Goal: Information Seeking & Learning: Learn about a topic

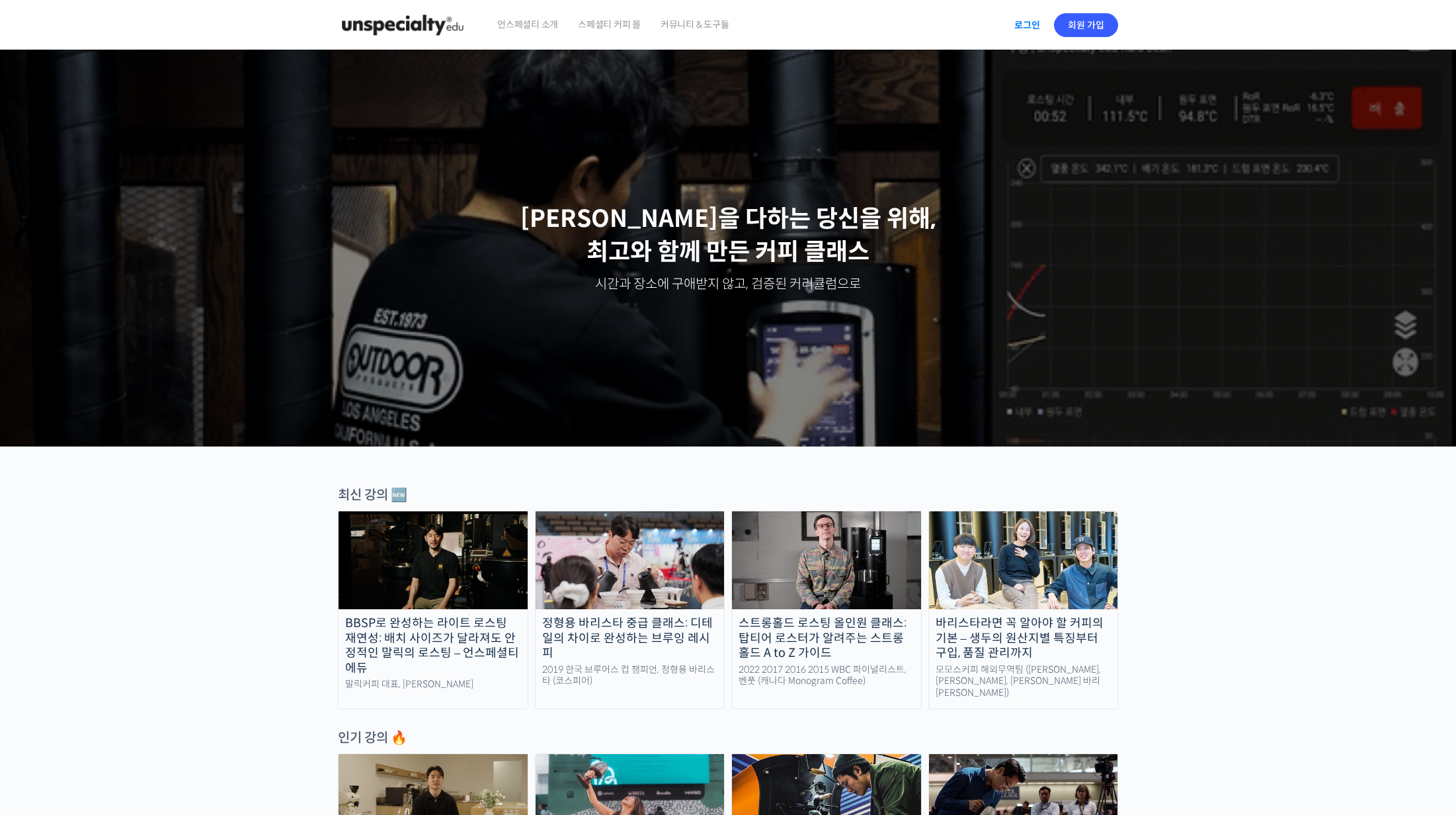
click at [1026, 25] on link "로그인" at bounding box center [1027, 25] width 42 height 30
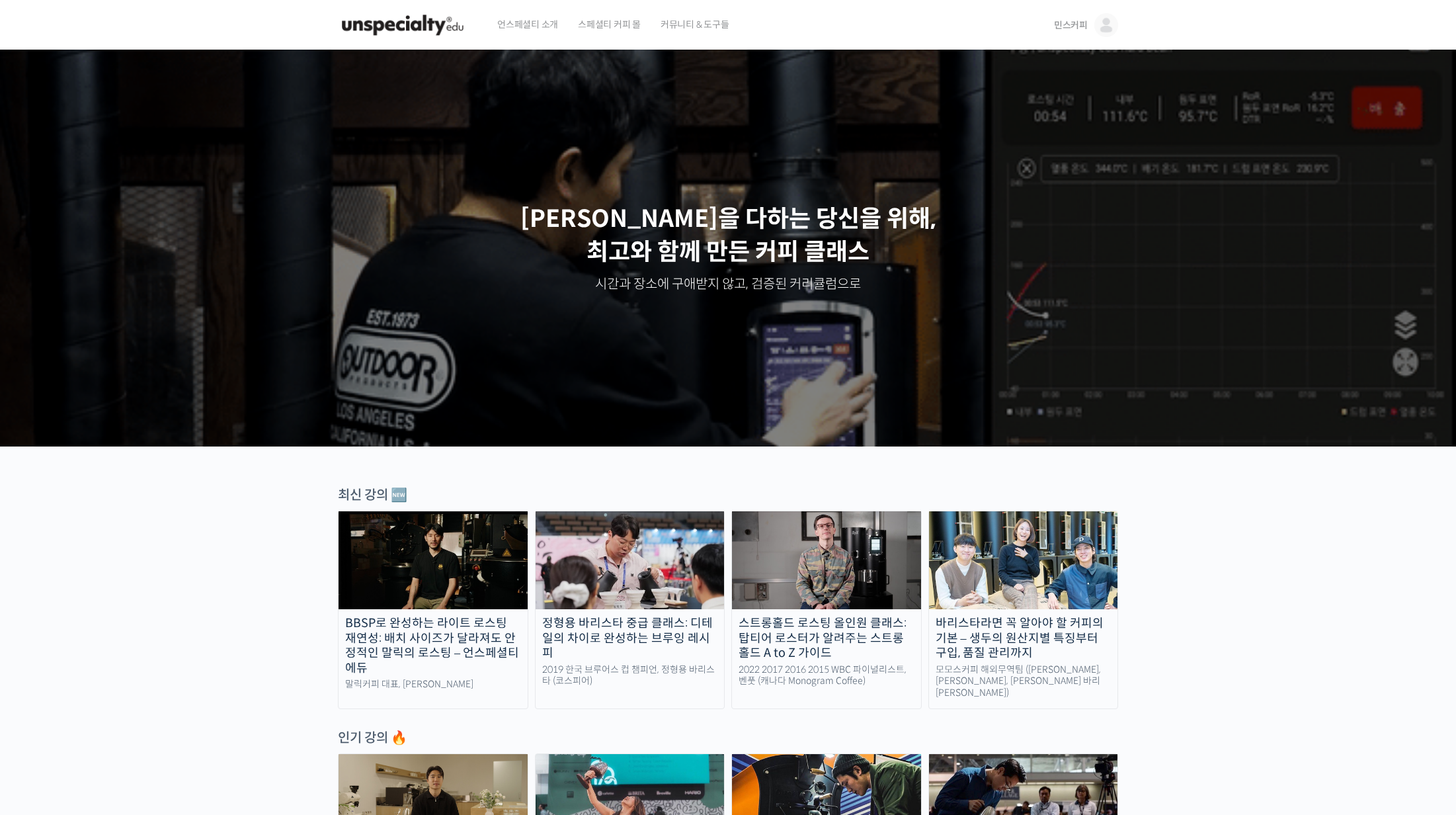
click at [1077, 17] on link "민스커피" at bounding box center [1085, 25] width 64 height 50
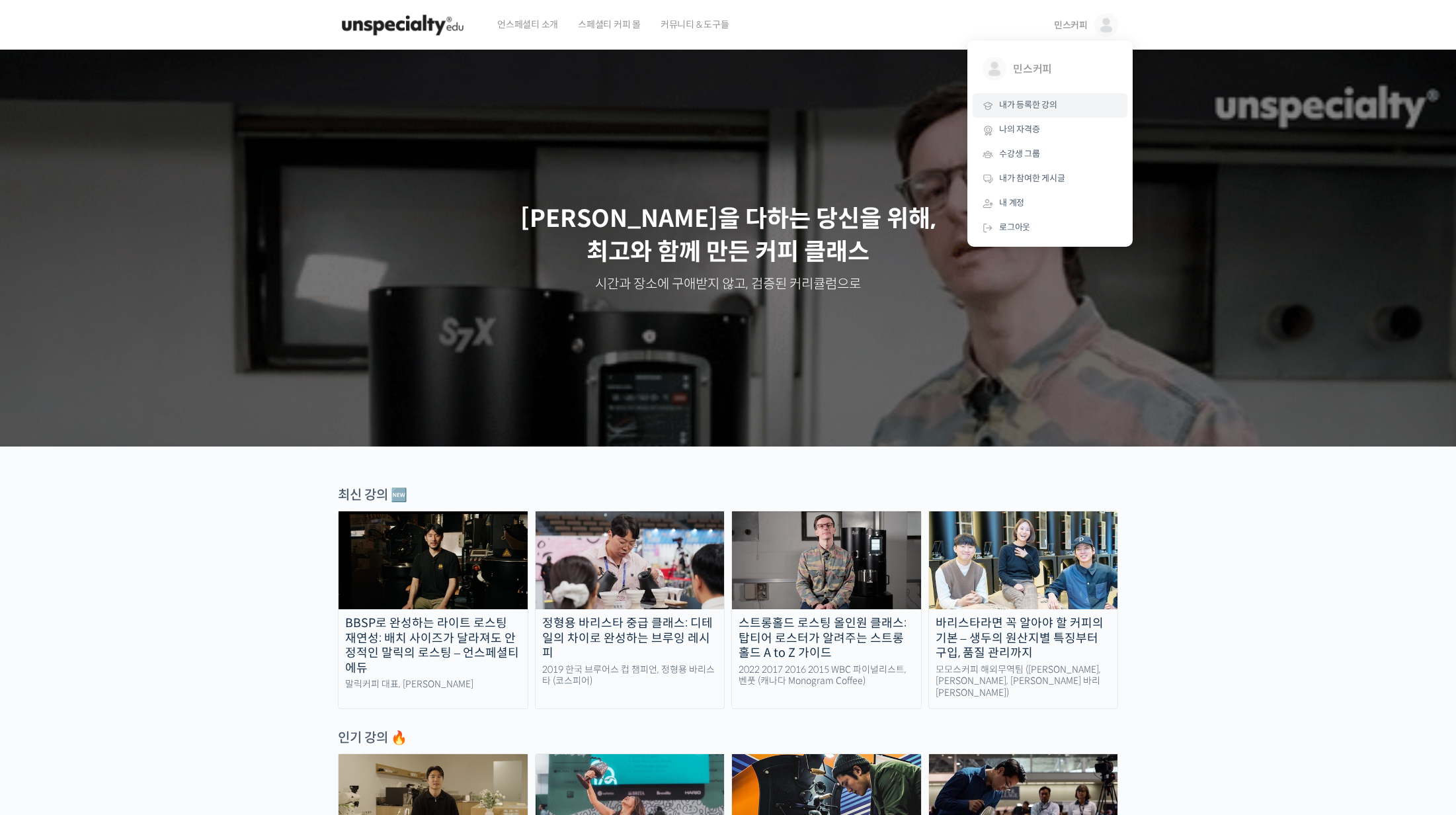
click at [1018, 105] on span "내가 등록한 강의" at bounding box center [1027, 105] width 58 height 12
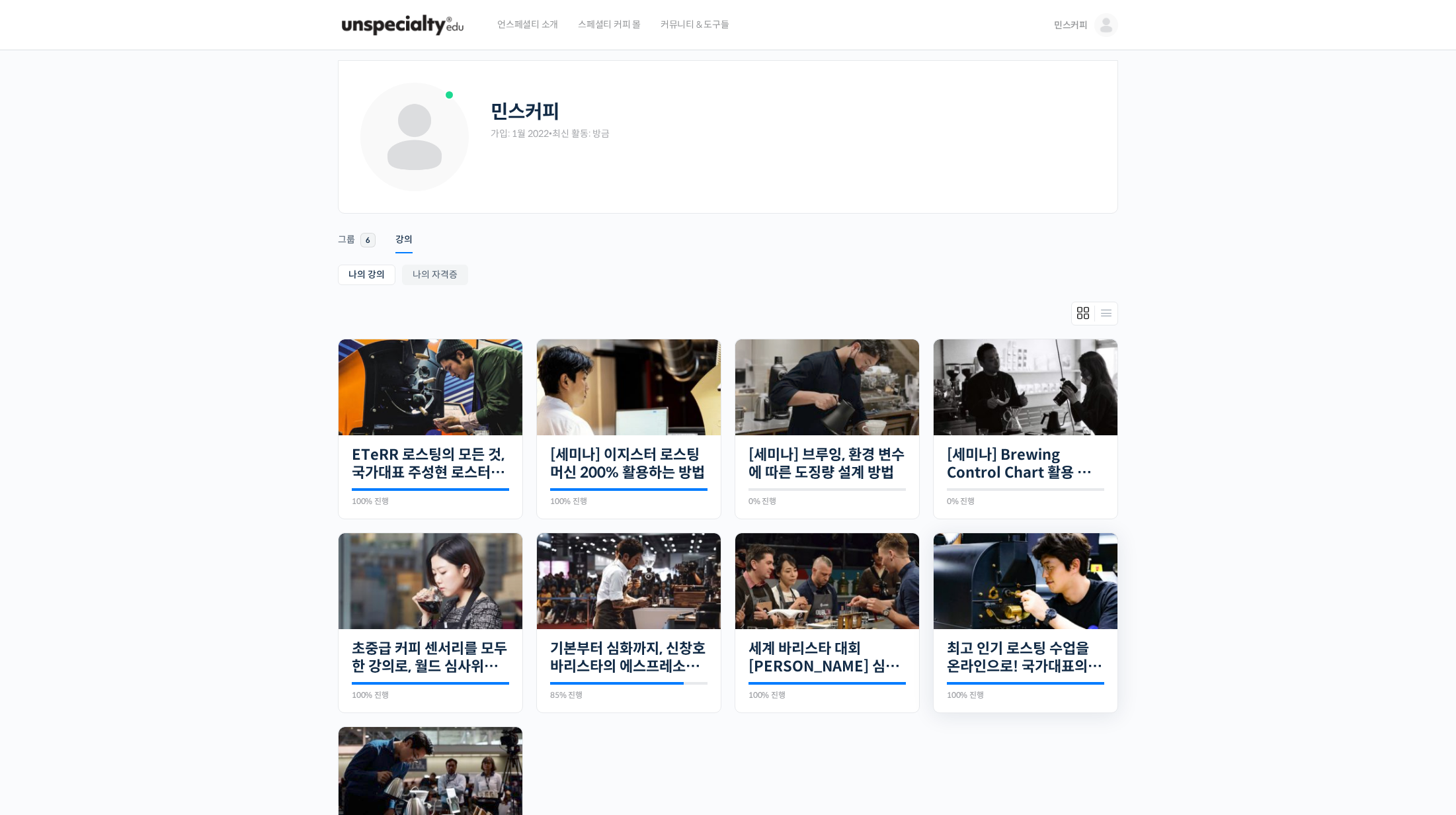
click at [997, 586] on img at bounding box center [1025, 581] width 183 height 96
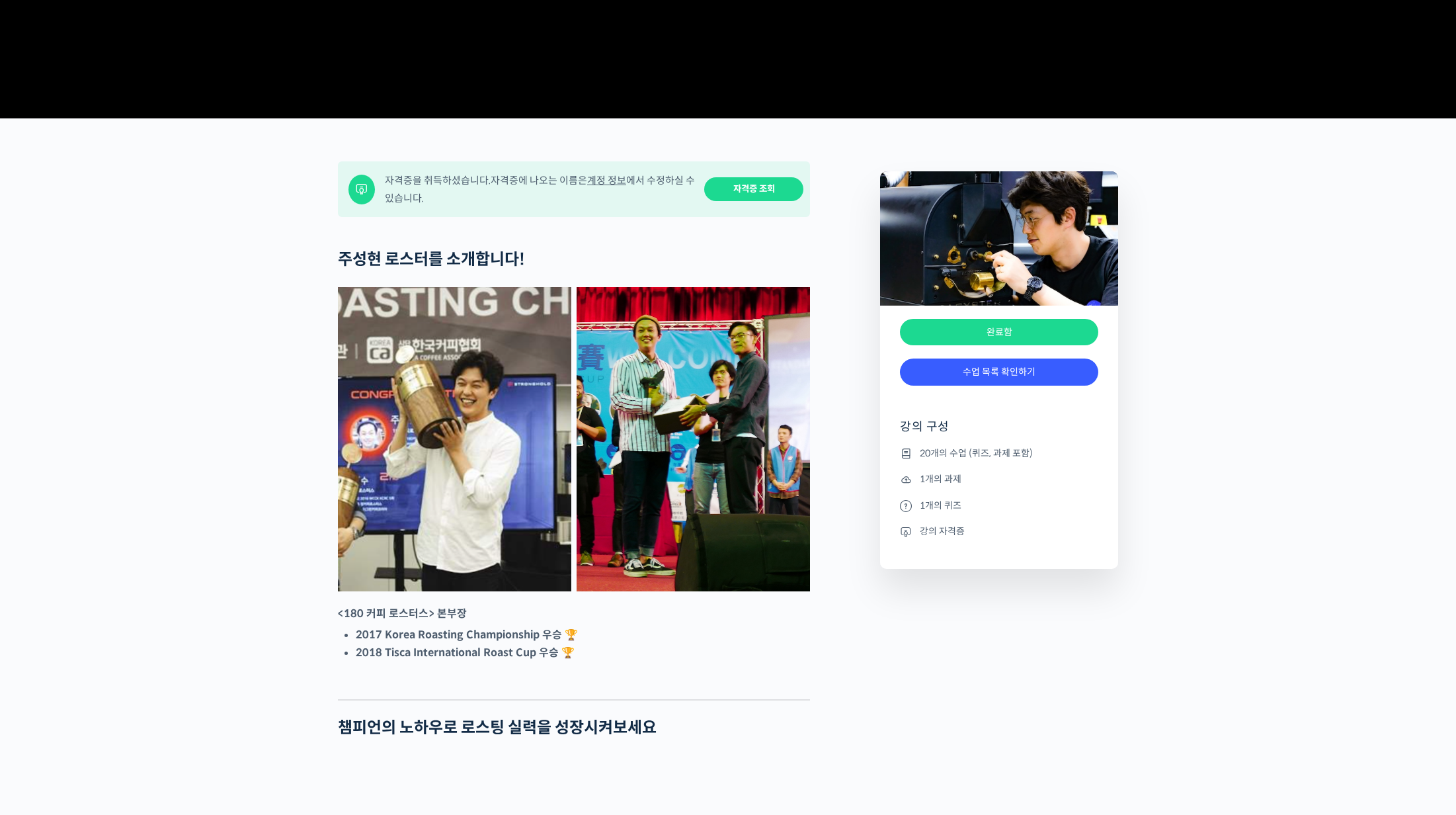
scroll to position [397, 0]
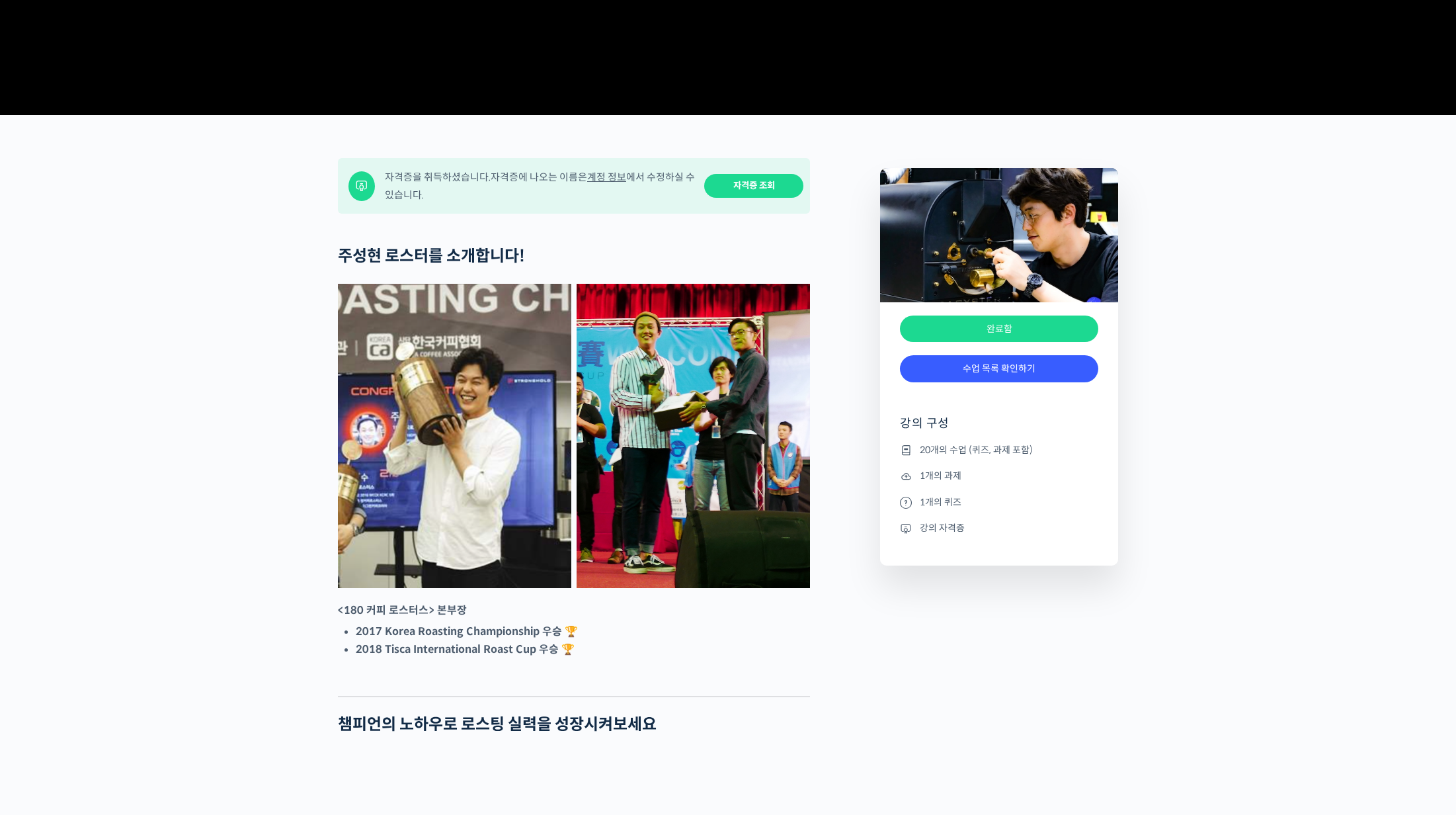
click at [982, 458] on li "20개의 수업 (퀴즈, 과제 포함)" at bounding box center [998, 450] width 198 height 16
click at [978, 382] on link "수업 목록 확인하기" at bounding box center [998, 369] width 198 height 27
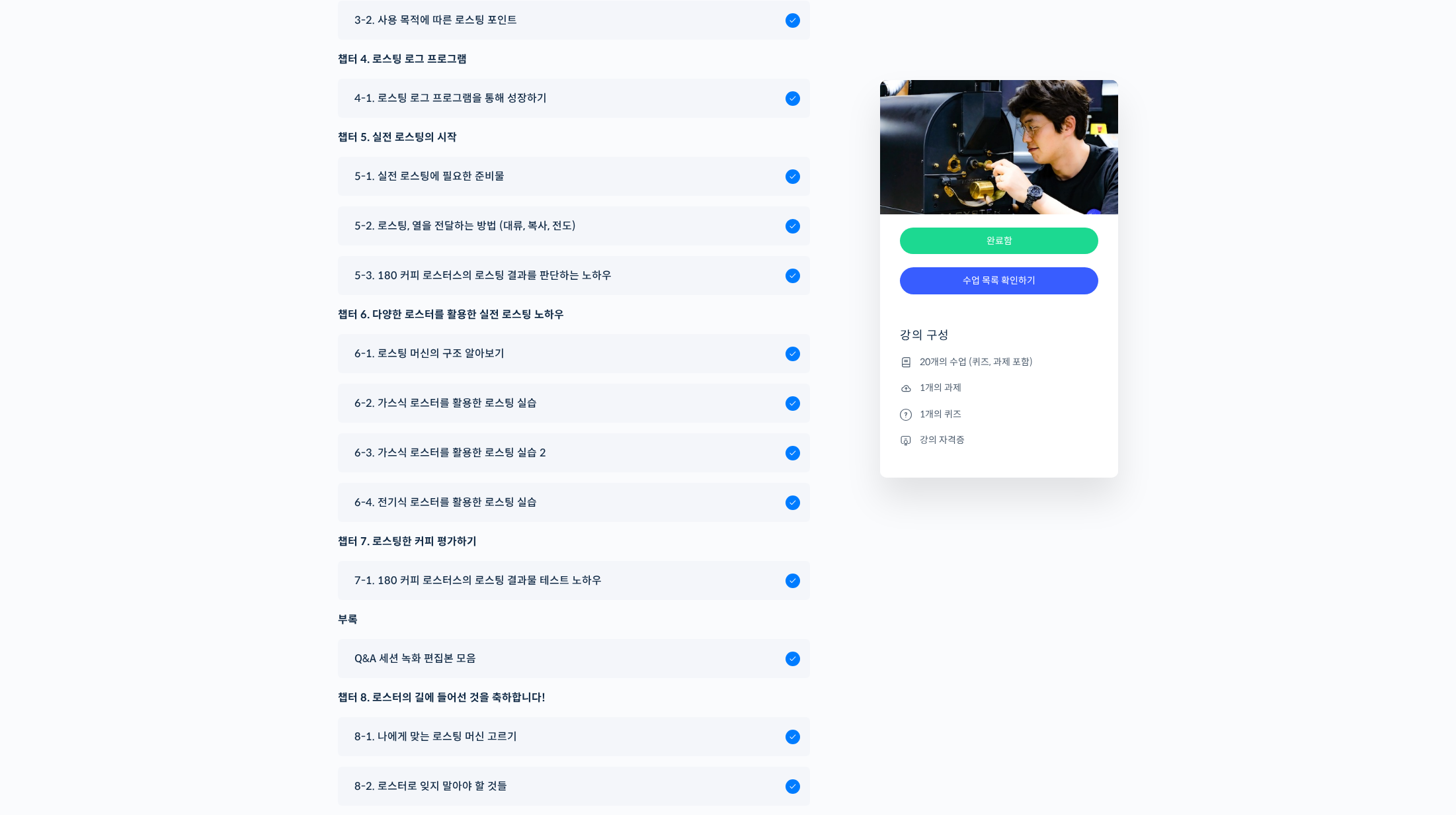
scroll to position [6965, 0]
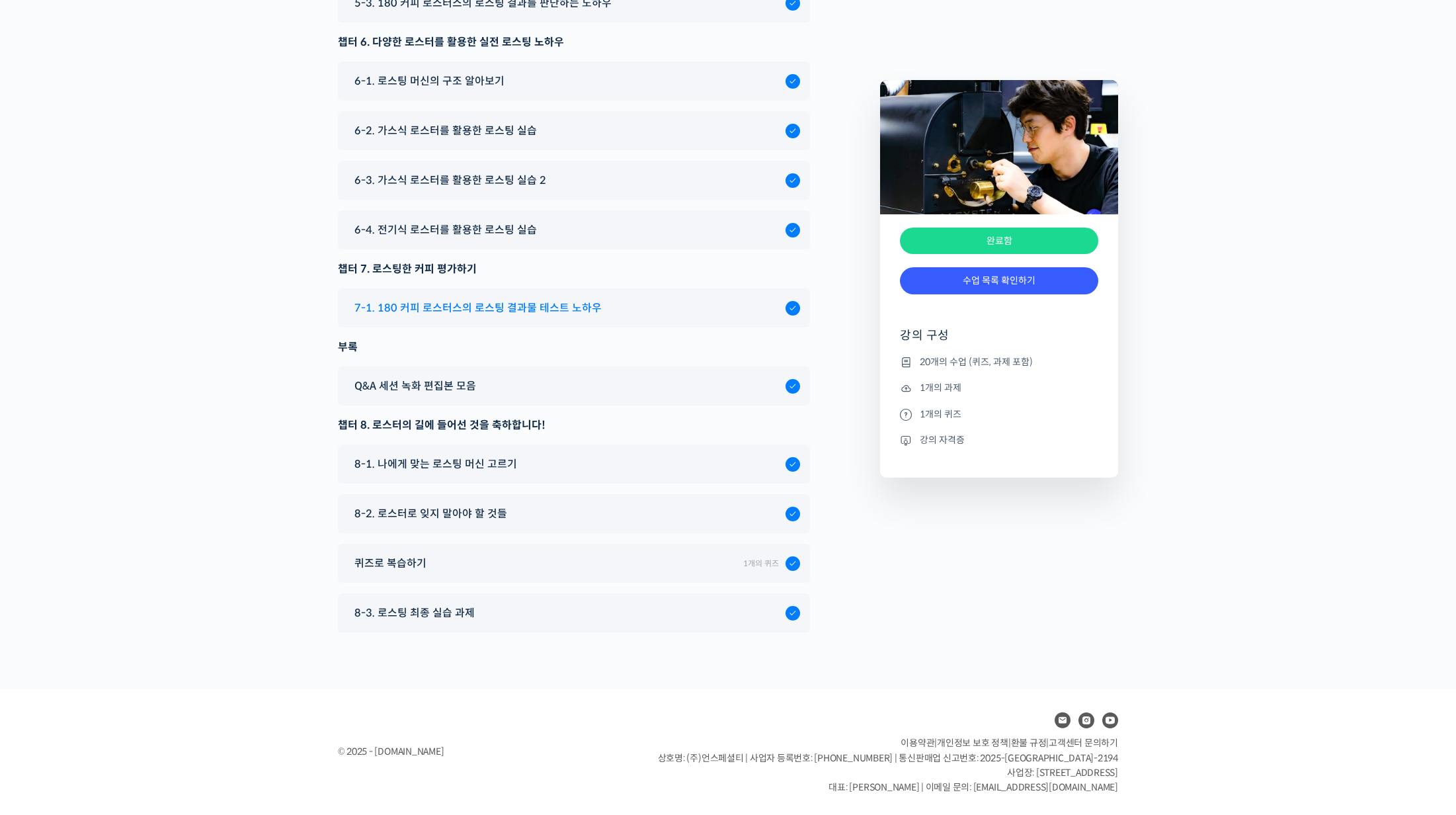
click at [488, 313] on span "7-1. 180 커피 로스터스의 로스팅 결과물 테스트 노하우" at bounding box center [478, 308] width 247 height 18
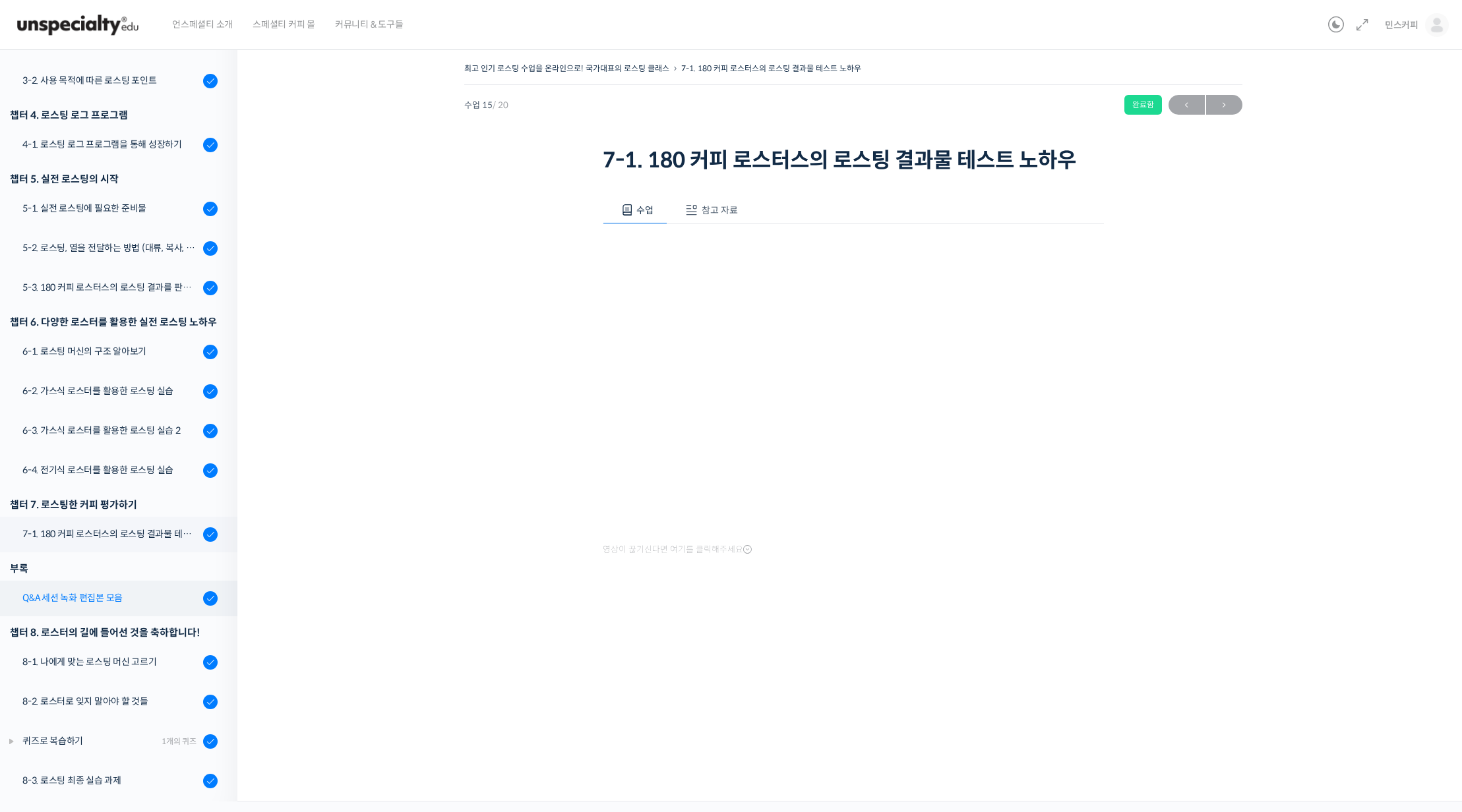
scroll to position [429, 0]
click at [78, 590] on div "Q&A 세션 녹화 편집본 모음" at bounding box center [111, 595] width 177 height 15
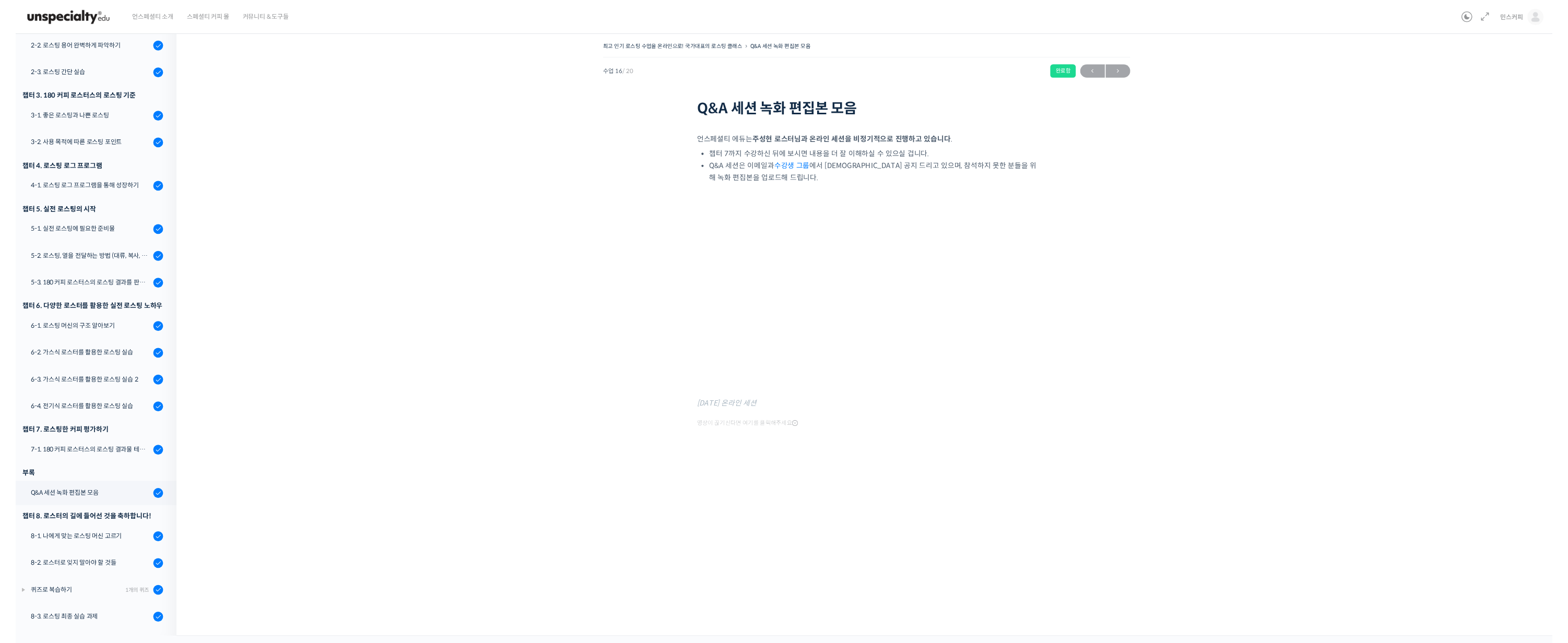
scroll to position [235, 0]
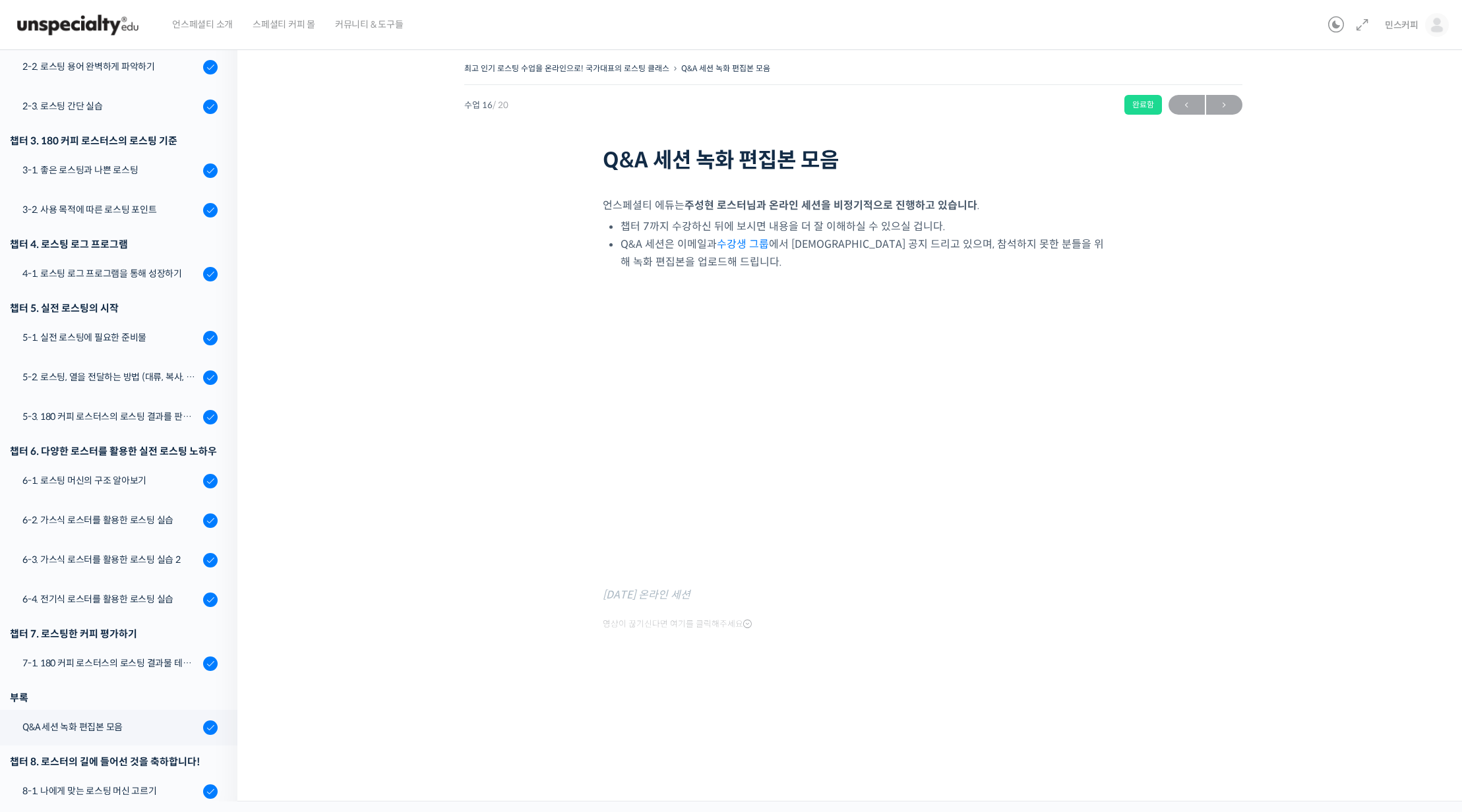
click at [1237, 667] on div "최고 인기 로스팅 수업을 온라인으로! 국가대표의 로스팅 클래스 Q&A 세션 녹화 편집본 모음 완료함 수업 16 / 20 완료함 ← 이전 다음 …" at bounding box center [853, 376] width 1099 height 635
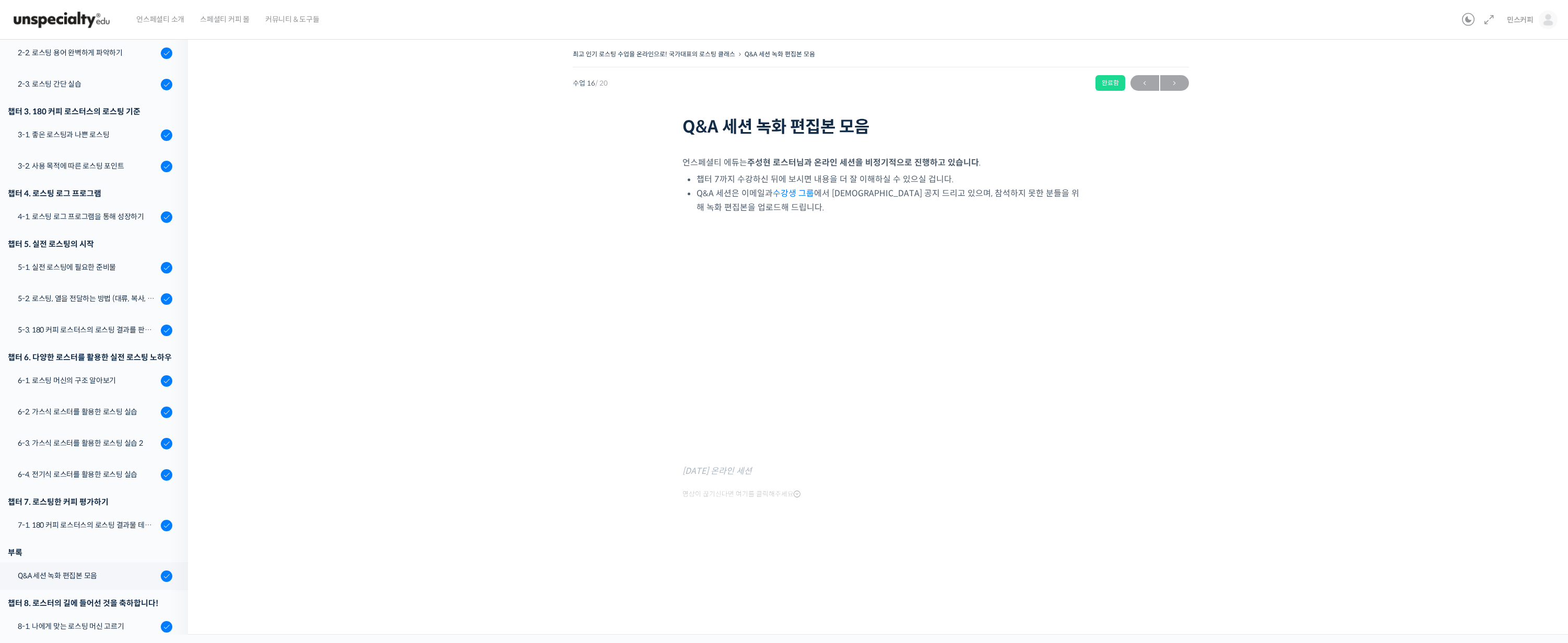
click at [545, 268] on div "최고 인기 로스팅 수업을 온라인으로! 국가대표의 로스팅 클래스 Q&A 세션 녹화 편집본 모음 완료함 수업 16 / 20 완료함 ← 이전 다음 …" at bounding box center [881, 298] width 1281 height 502
click at [481, 313] on div "최고 인기 로스팅 수업을 온라인으로! 국가대표의 로스팅 클래스 Q&A 세션 녹화 편집본 모음 완료함 수업 16 / 20 완료함 ← 이전 다음 …" at bounding box center [881, 298] width 1281 height 502
click at [533, 221] on div "최고 인기 로스팅 수업을 온라인으로! 국가대표의 로스팅 클래스 Q&A 세션 녹화 편집본 모음 완료함 수업 16 / 20 완료함 ← 이전 다음 …" at bounding box center [881, 298] width 1281 height 502
drag, startPoint x: 238, startPoint y: 481, endPoint x: 357, endPoint y: 433, distance: 128.3
click at [239, 481] on div "최고 인기 로스팅 수업을 온라인으로! 국가대표의 로스팅 클래스 Q&A 세션 녹화 편집본 모음 완료함 수업 16 / 20 완료함 ← 이전 다음 …" at bounding box center [881, 333] width 1385 height 603
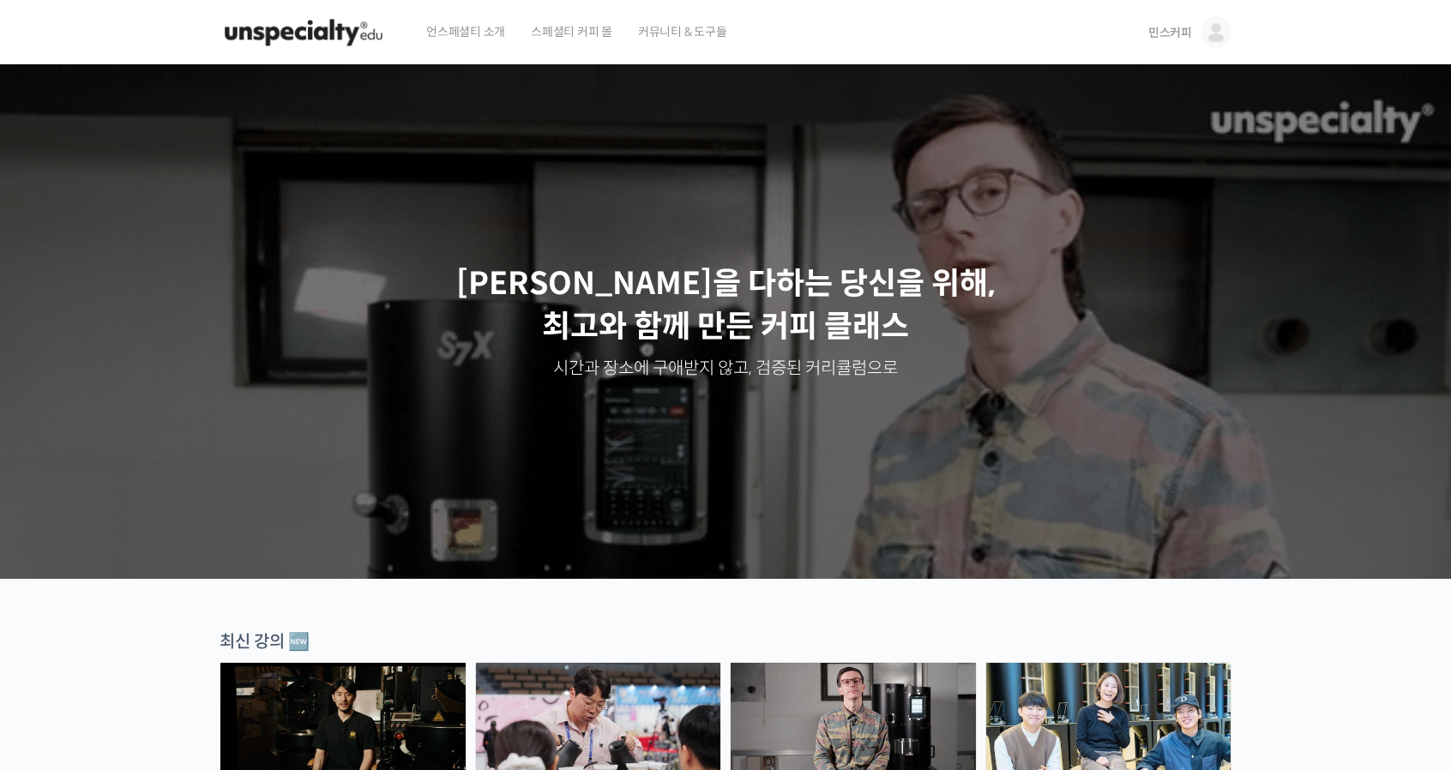
click at [1215, 30] on img at bounding box center [1216, 32] width 31 height 31
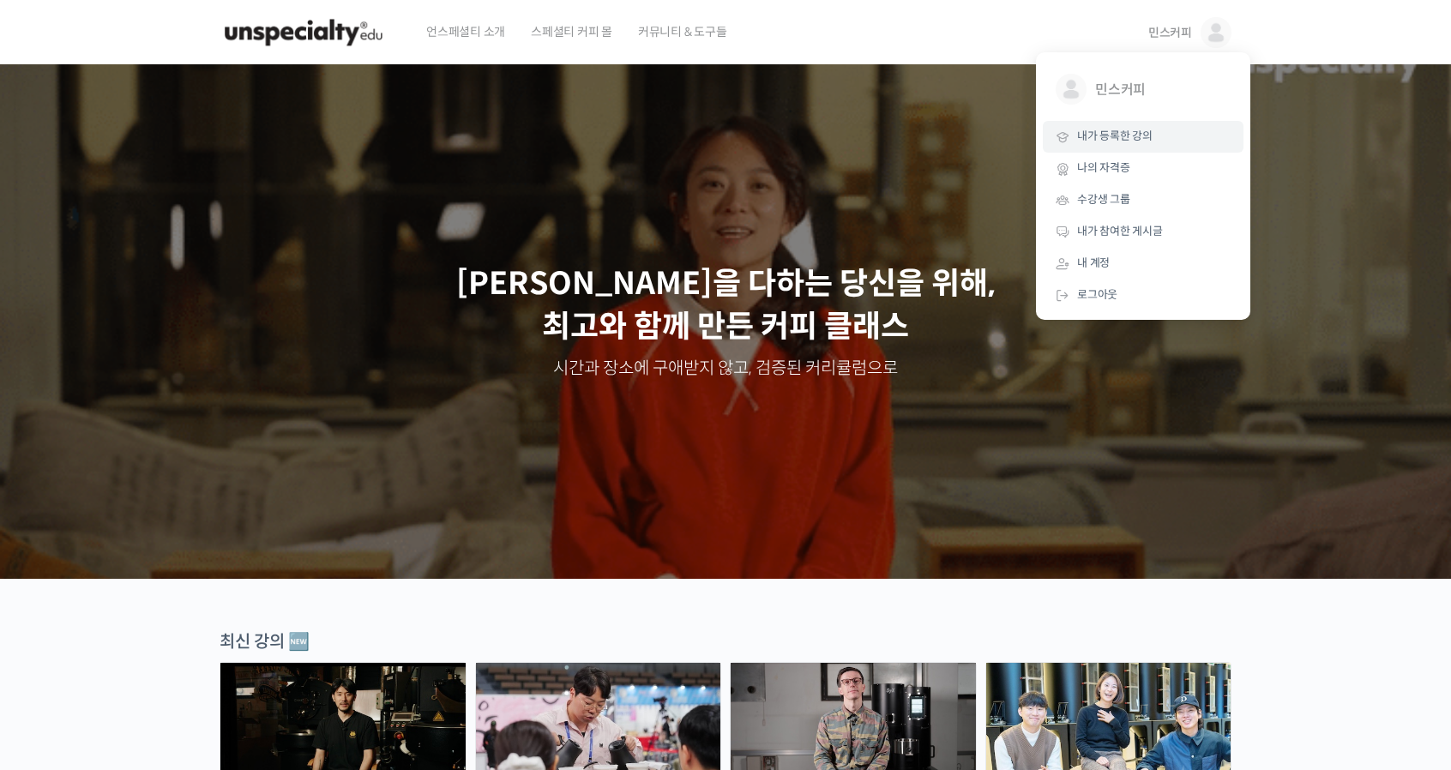
click at [1100, 143] on span "내가 등록한 강의" at bounding box center [1114, 136] width 75 height 15
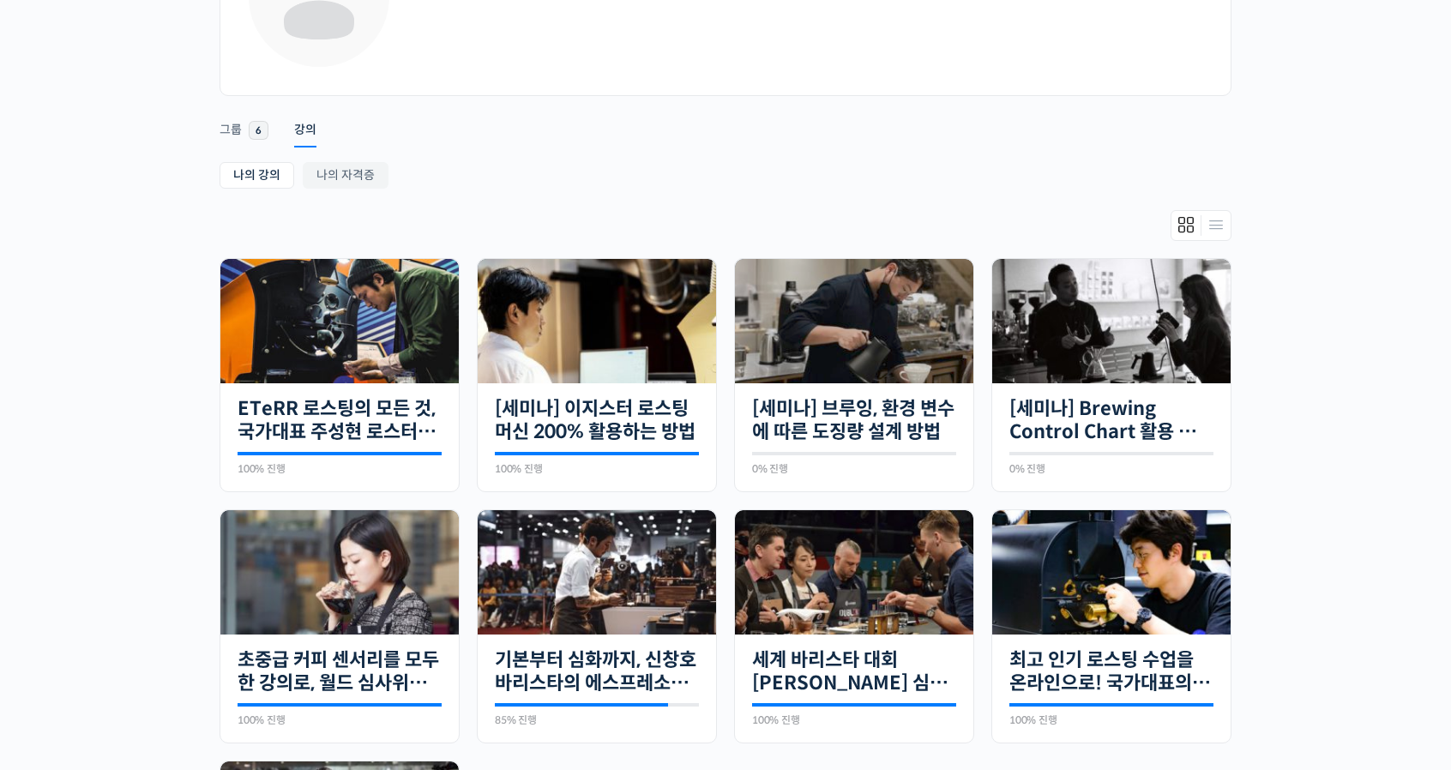
scroll to position [515, 0]
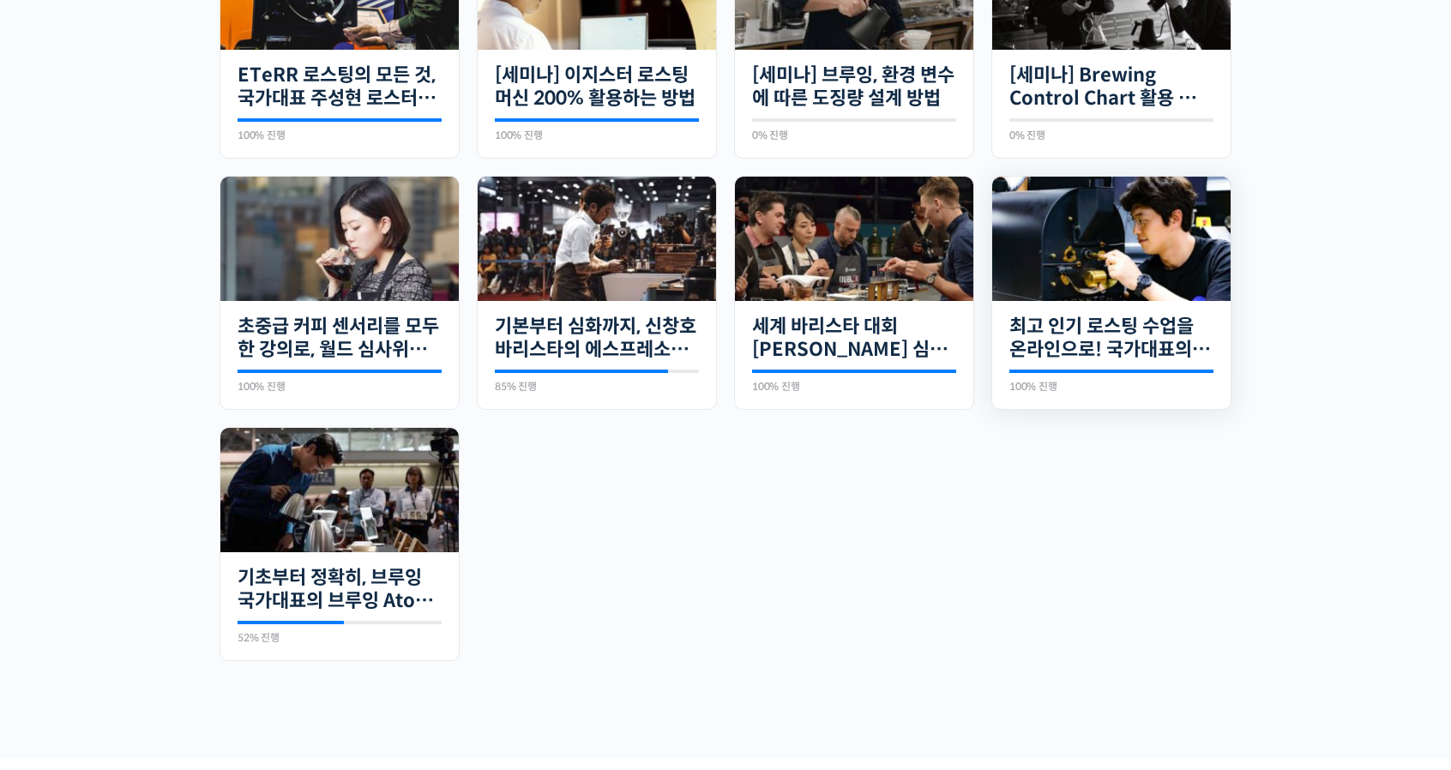
click at [1053, 303] on div "20개의 수업 최고 인기 로스팅 수업을 온라인으로! 국가대표의 로스팅 클래스 100% 진행 최근 활동: 2024년 11월 28일 7:13 오전…" at bounding box center [1111, 355] width 238 height 109
click at [1062, 265] on img at bounding box center [1111, 239] width 238 height 124
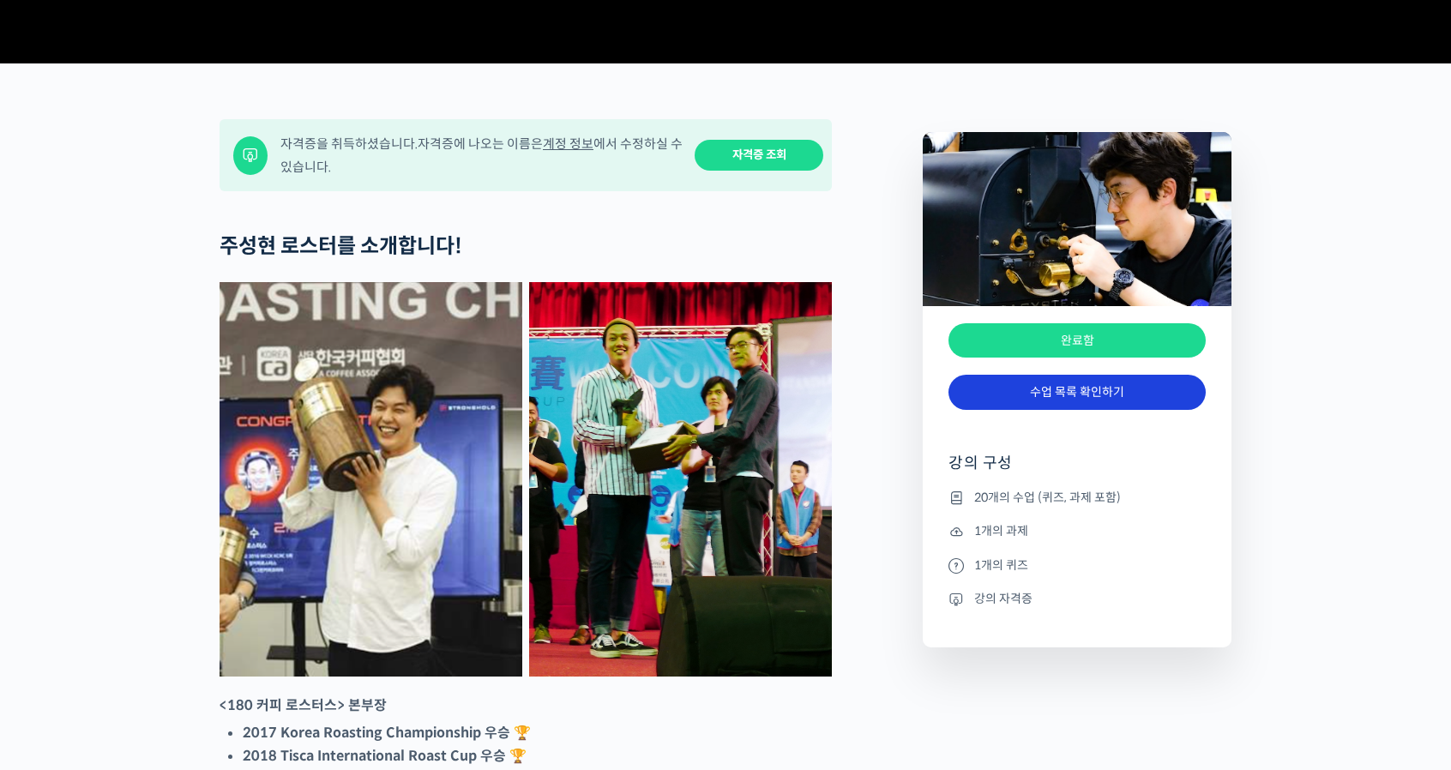
click at [1049, 410] on link "수업 목록 확인하기" at bounding box center [1077, 392] width 257 height 35
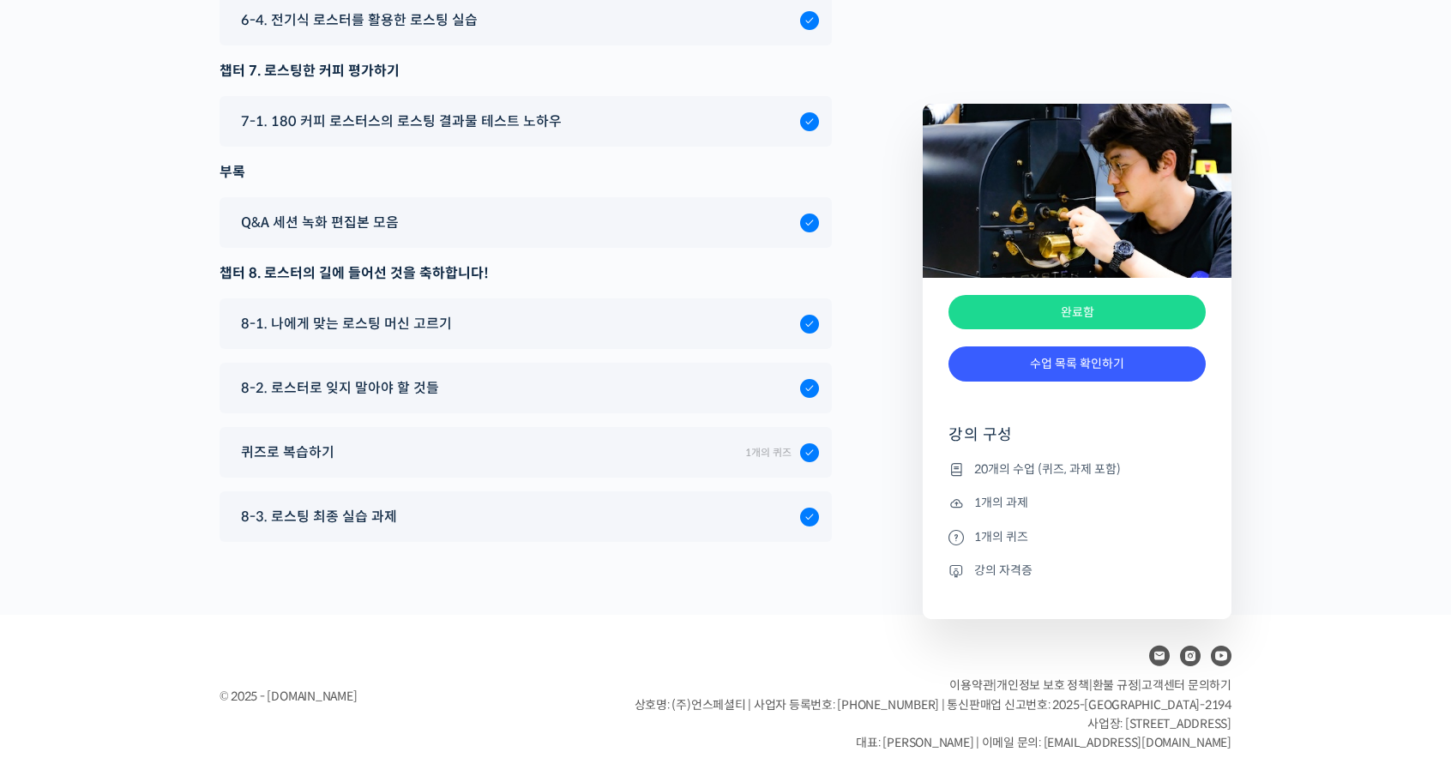
scroll to position [9323, 0]
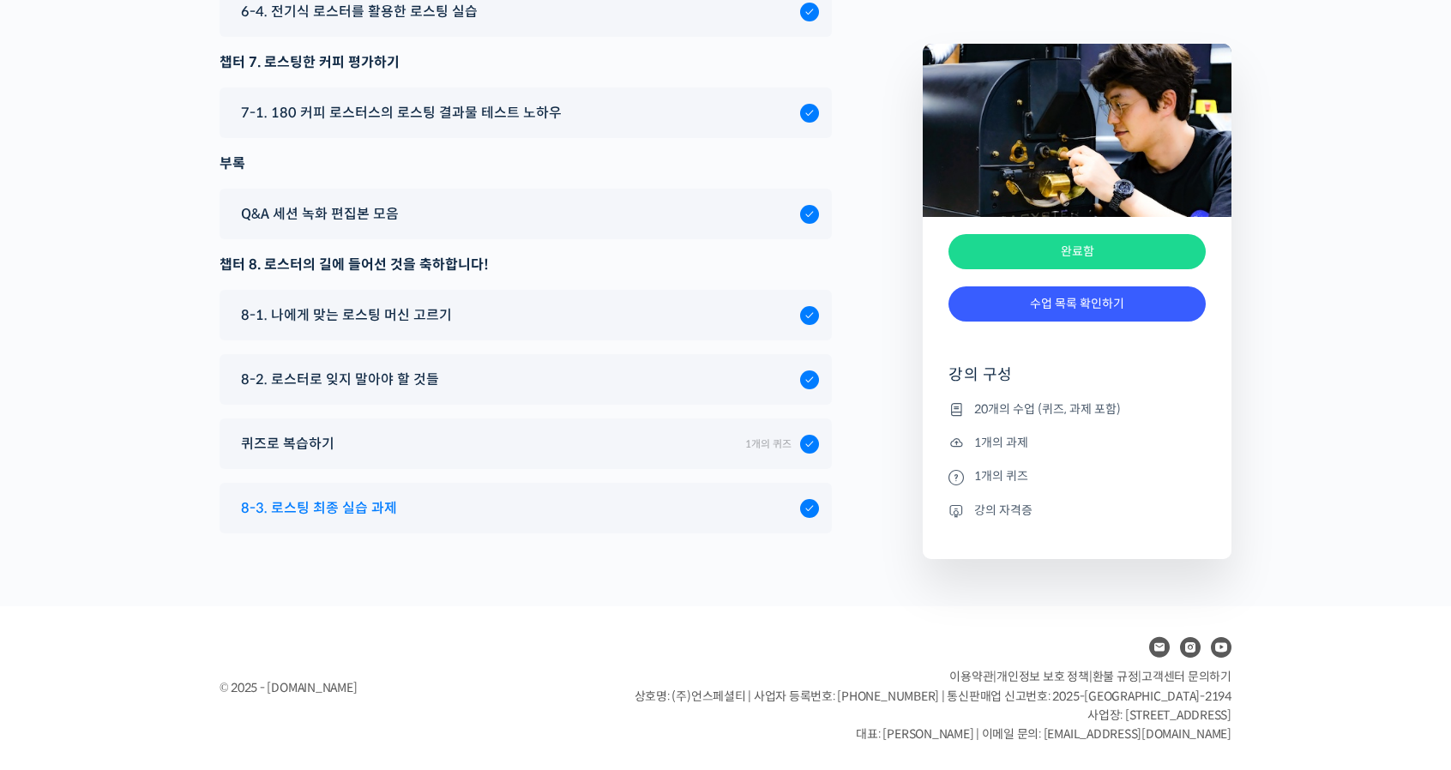
click at [803, 504] on div at bounding box center [809, 508] width 19 height 19
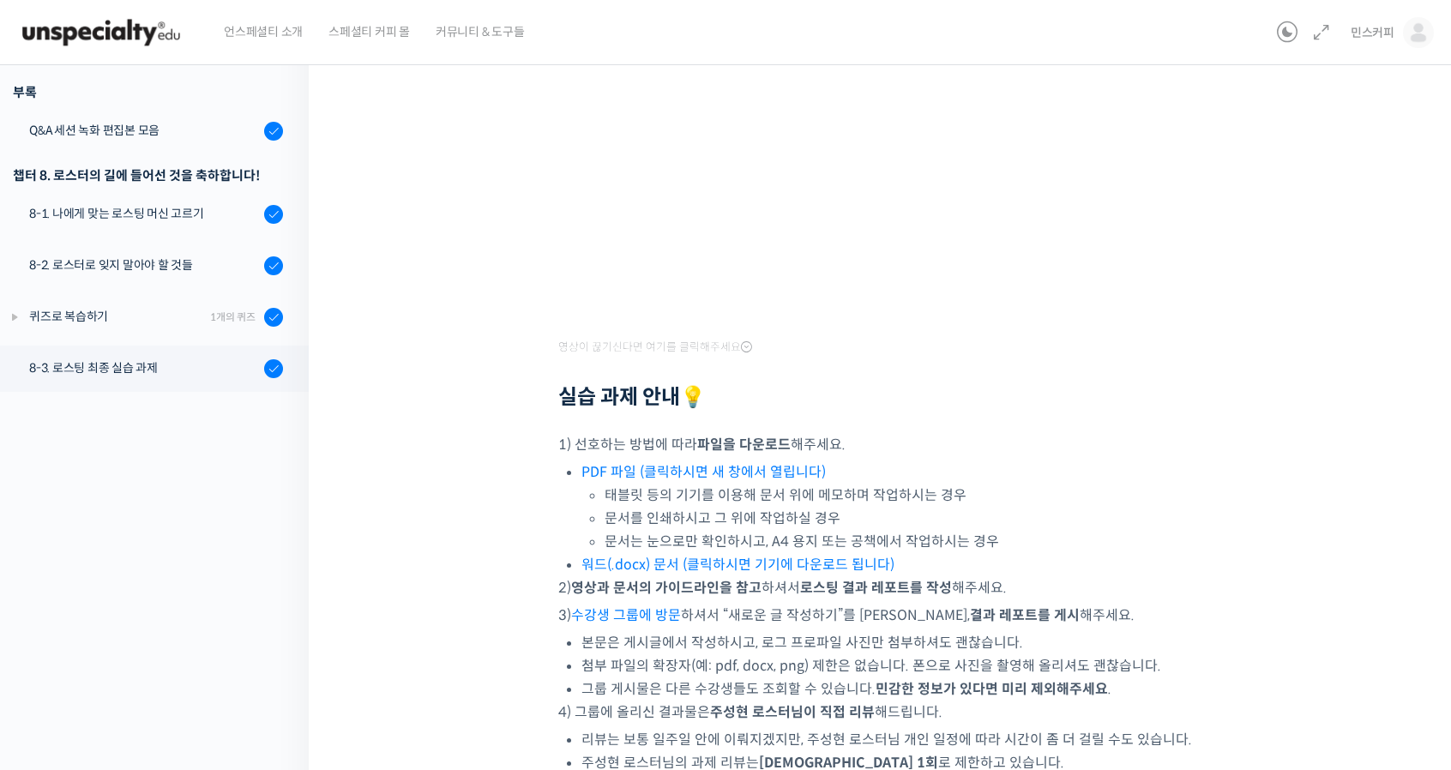
scroll to position [468, 0]
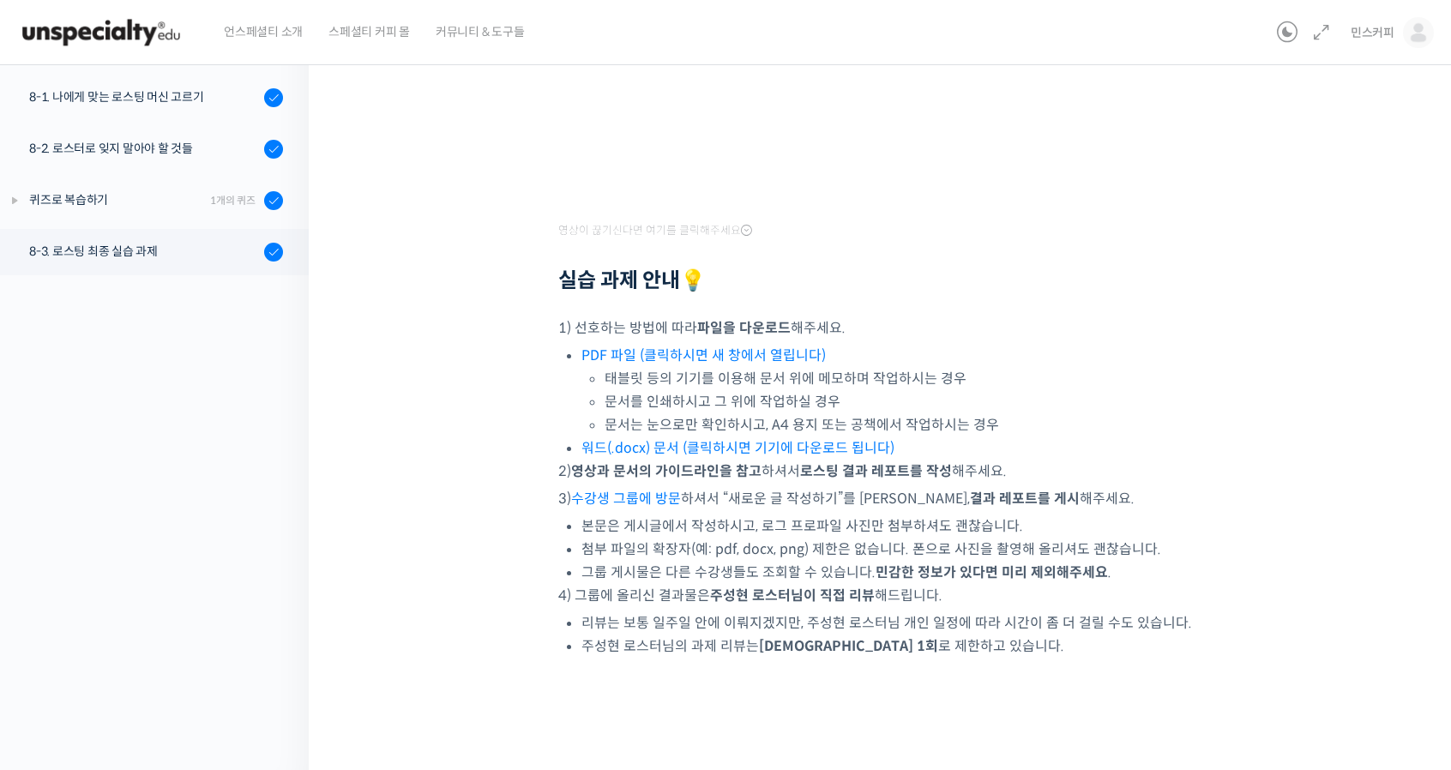
click at [482, 461] on div "최고 인기 로스팅 수업을 온라인으로! 국가대표의 로스팅 클래스 8-3. 로스팅 최종 실습 과제 완료함 수업 20 / 20 완료함 ← 이전 8-…" at bounding box center [885, 173] width 980 height 1128
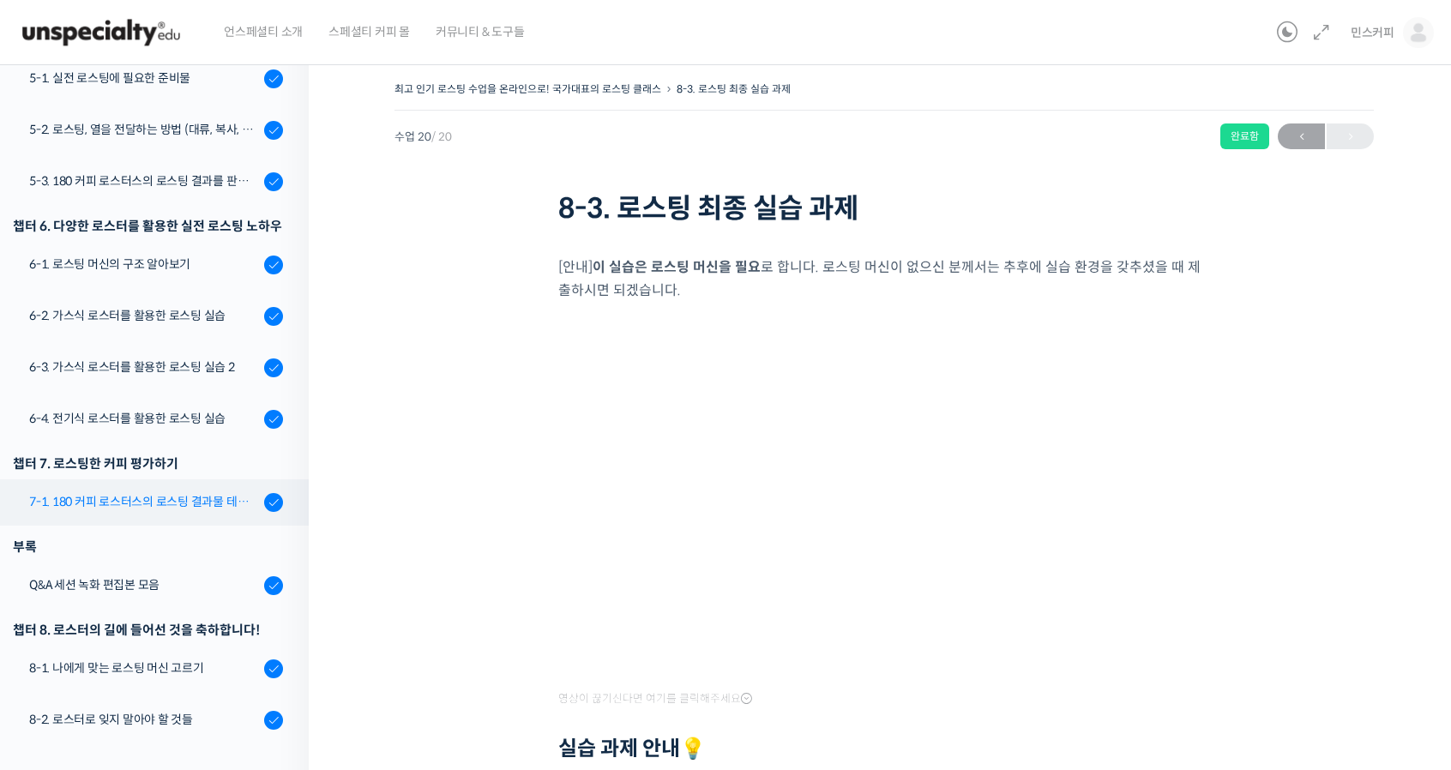
scroll to position [772, 0]
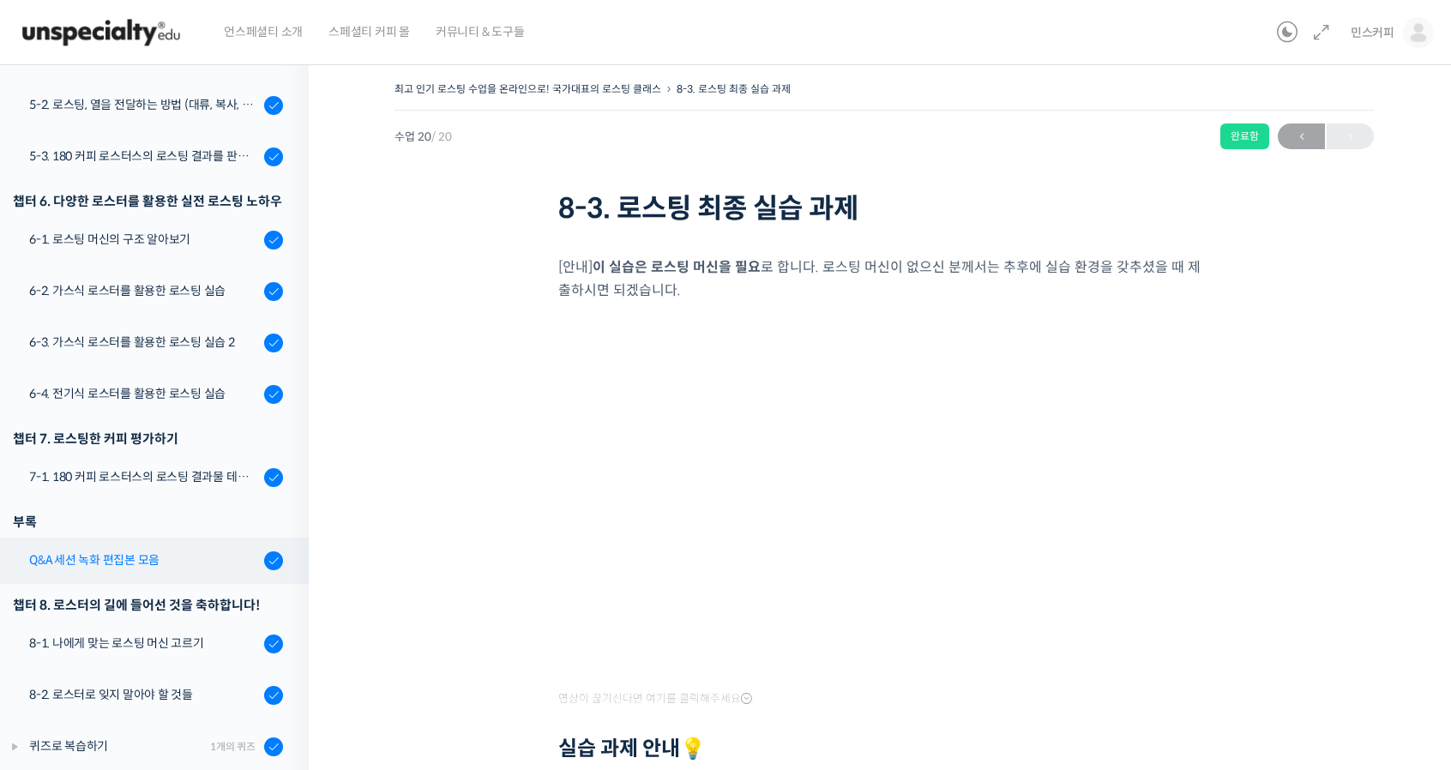
click at [112, 560] on div "Q&A 세션 녹화 편집본 모음" at bounding box center [144, 560] width 230 height 19
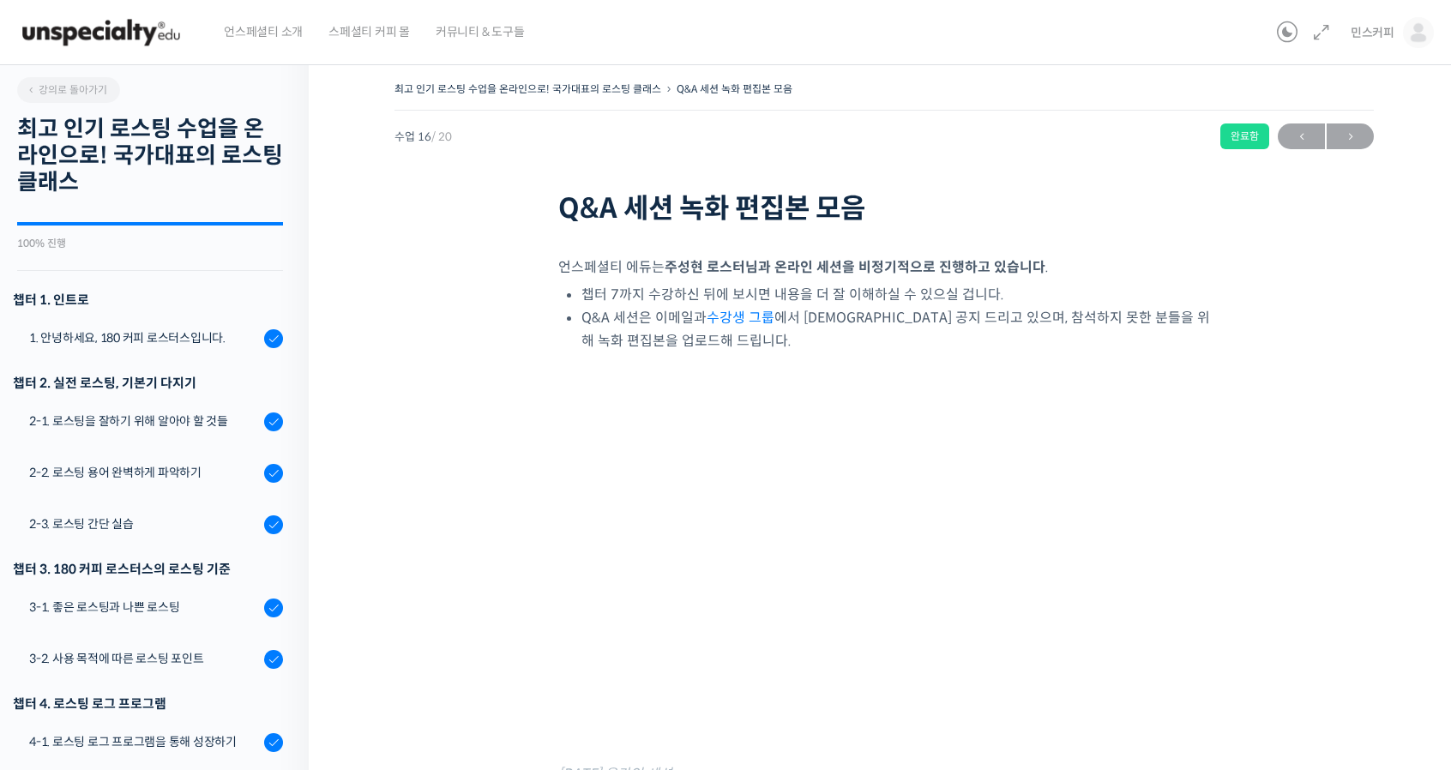
scroll to position [850, 0]
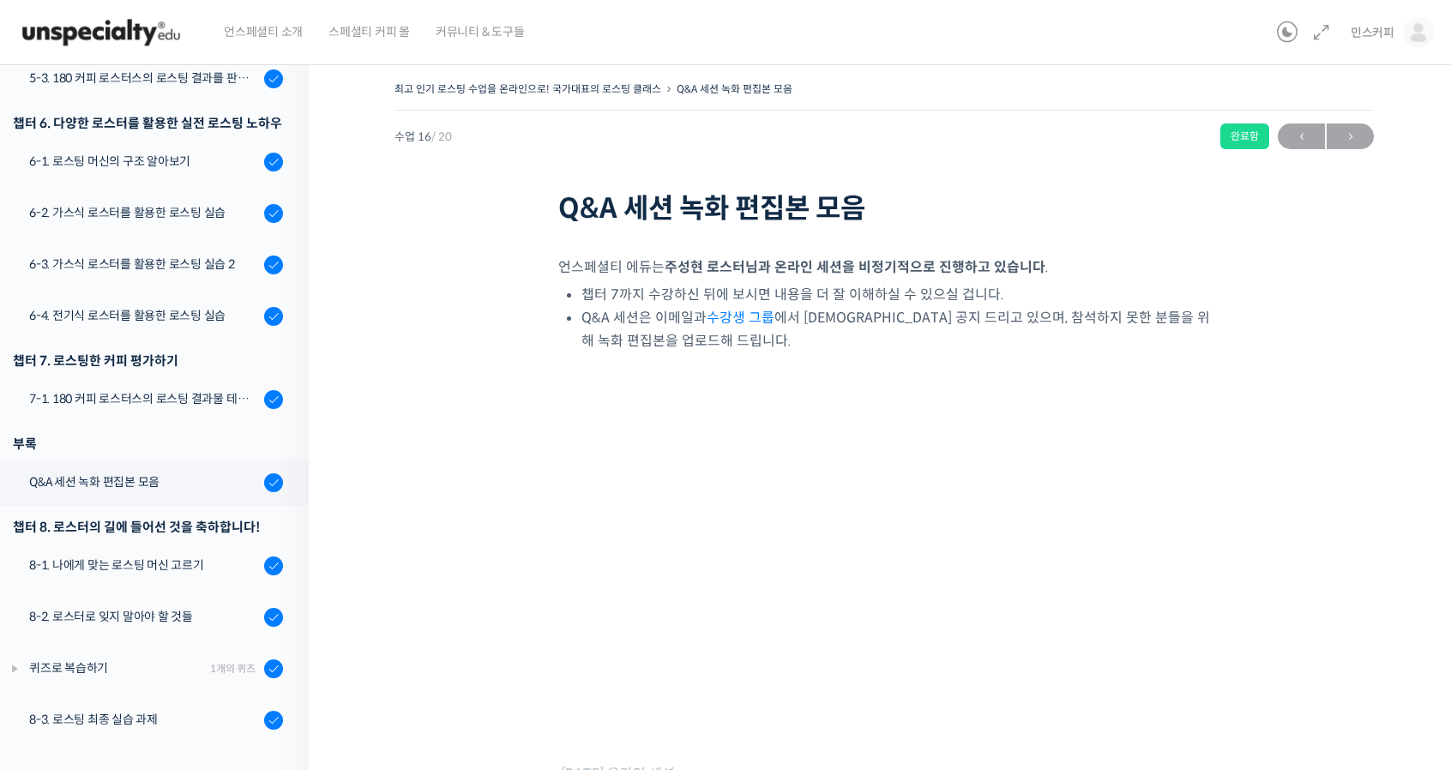
click at [471, 311] on div "최고 인기 로스팅 수업을 온라인으로! 국가대표의 로스팅 클래스 Q&A 세션 녹화 편집본 모음 완료함 수업 16 / 20 완료함 ← 이전 다음 …" at bounding box center [885, 490] width 980 height 826
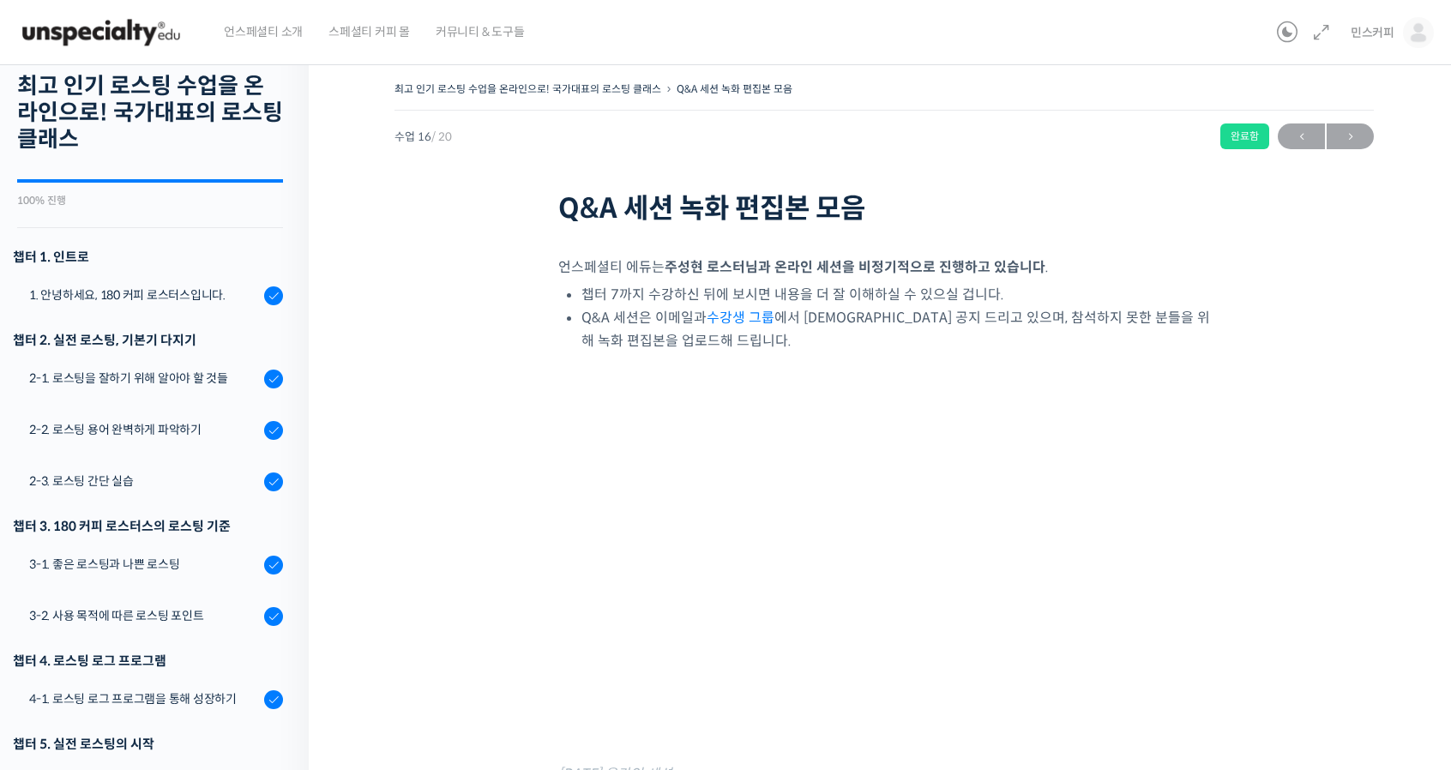
scroll to position [0, 0]
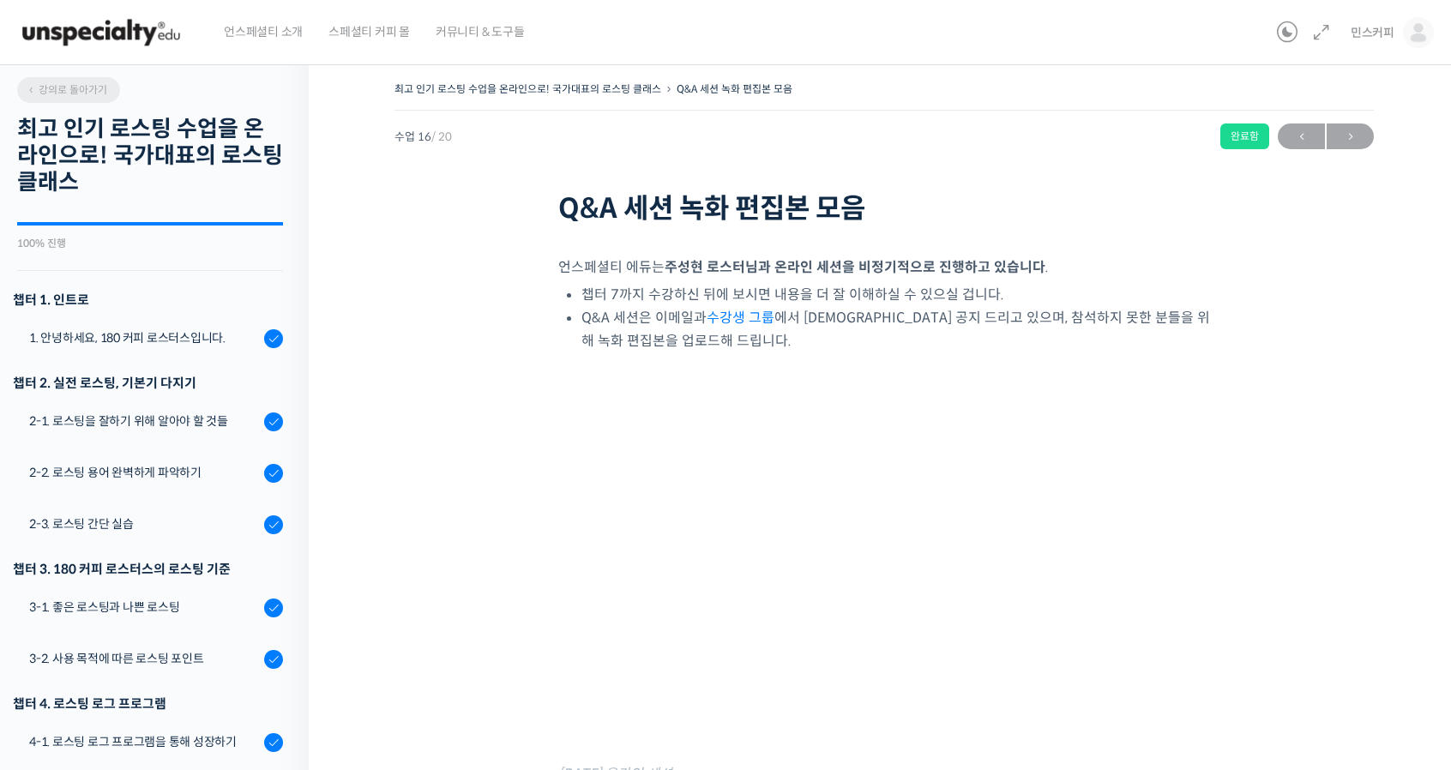
click at [75, 83] on span "강의로 돌아가기" at bounding box center [66, 89] width 81 height 13
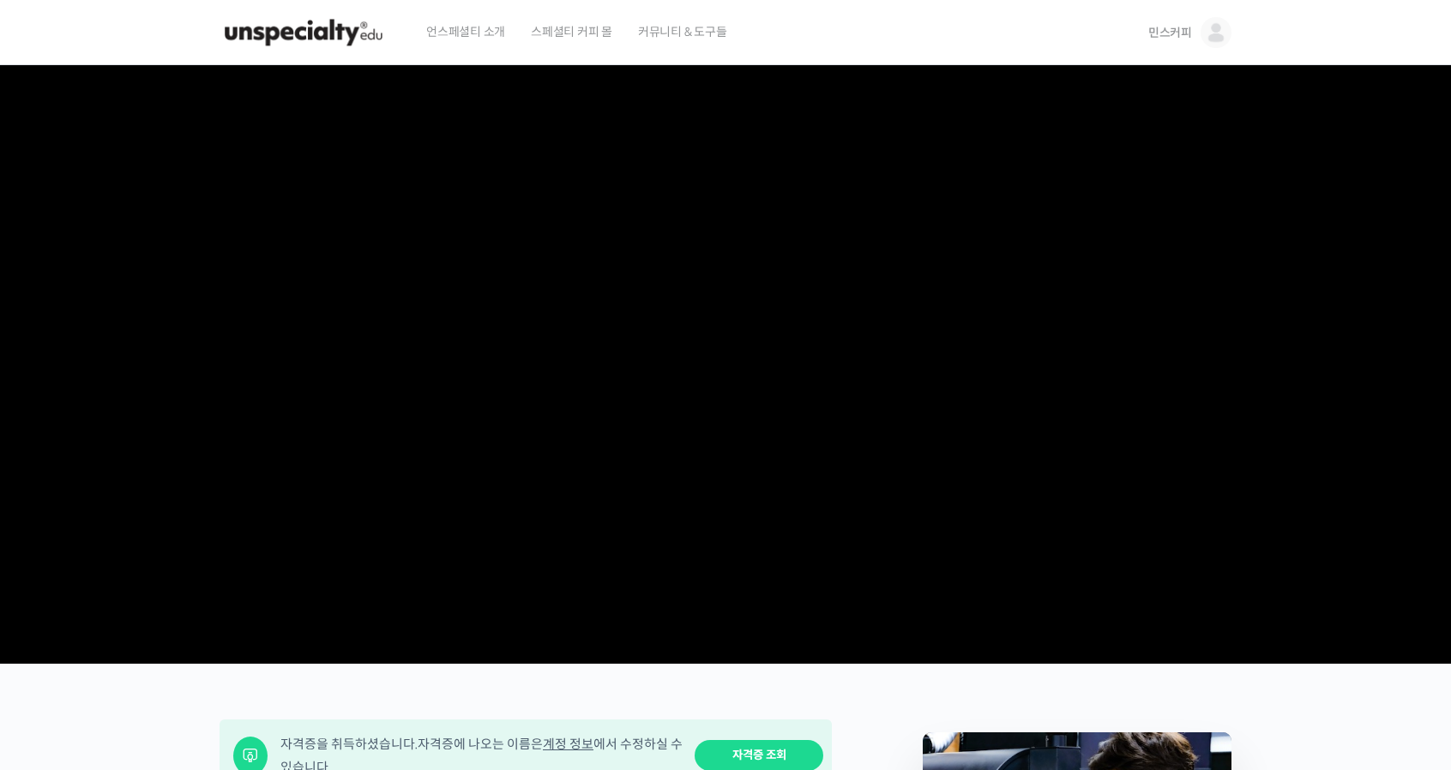
click at [1160, 31] on span "민스커피" at bounding box center [1171, 32] width 44 height 15
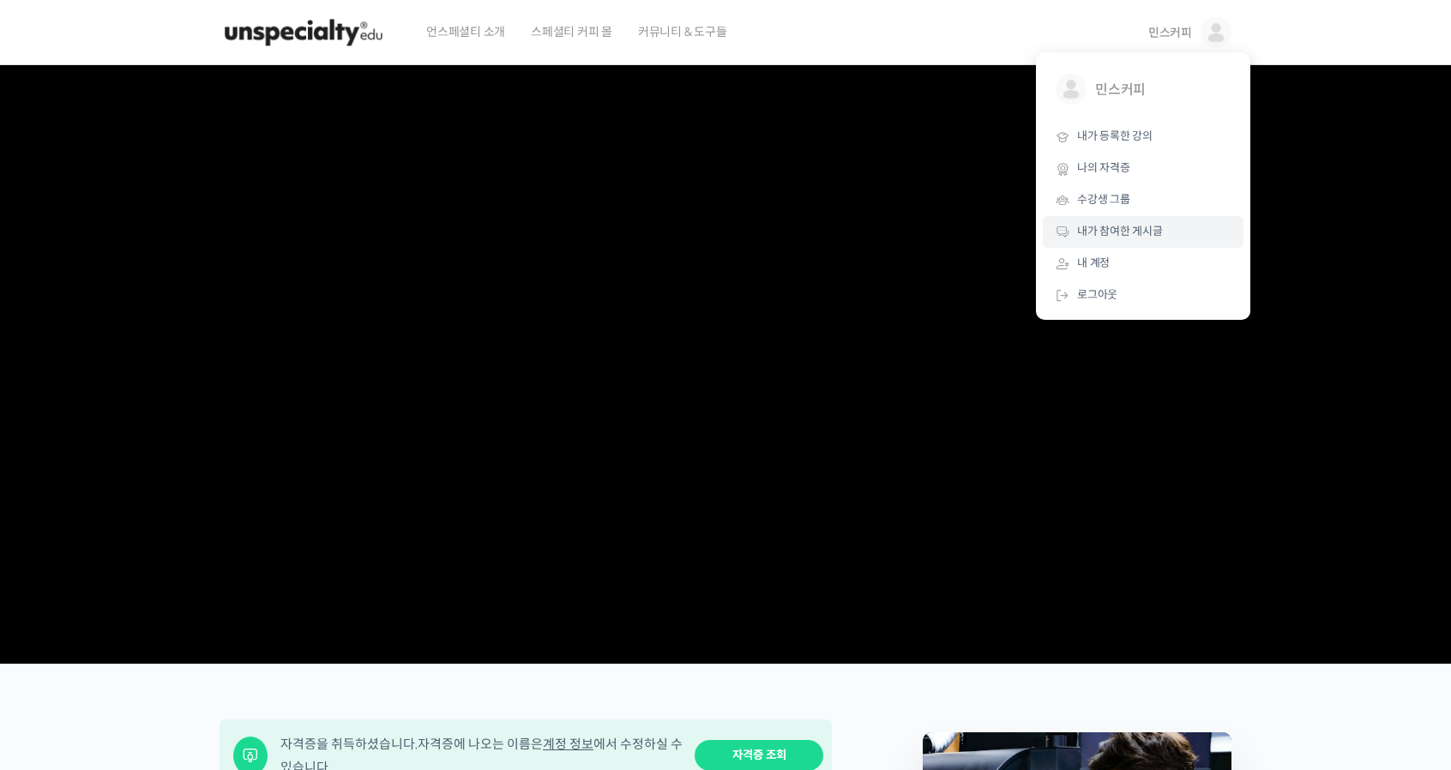
click at [1097, 232] on span "내가 참여한 게시글" at bounding box center [1120, 231] width 86 height 15
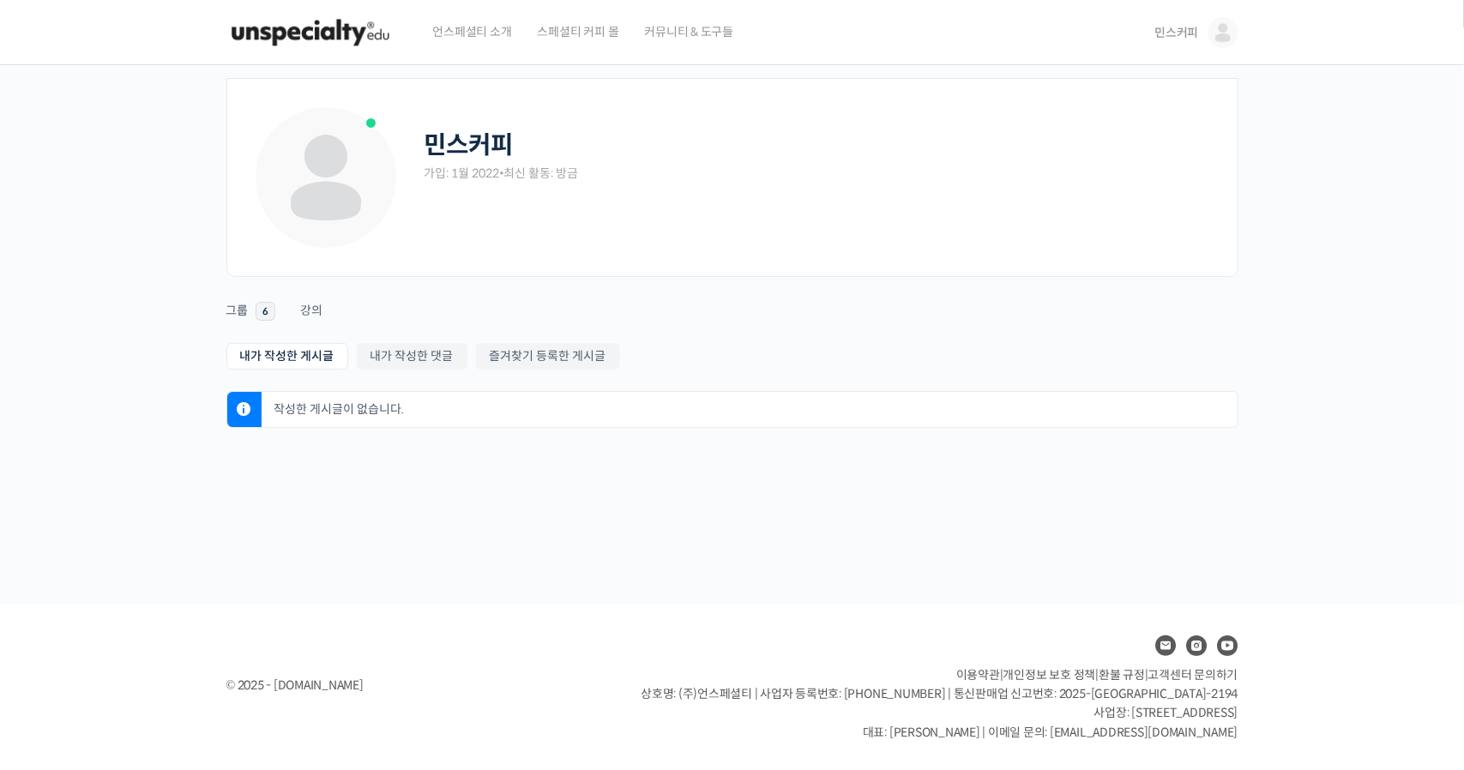
click at [333, 27] on img at bounding box center [310, 32] width 168 height 51
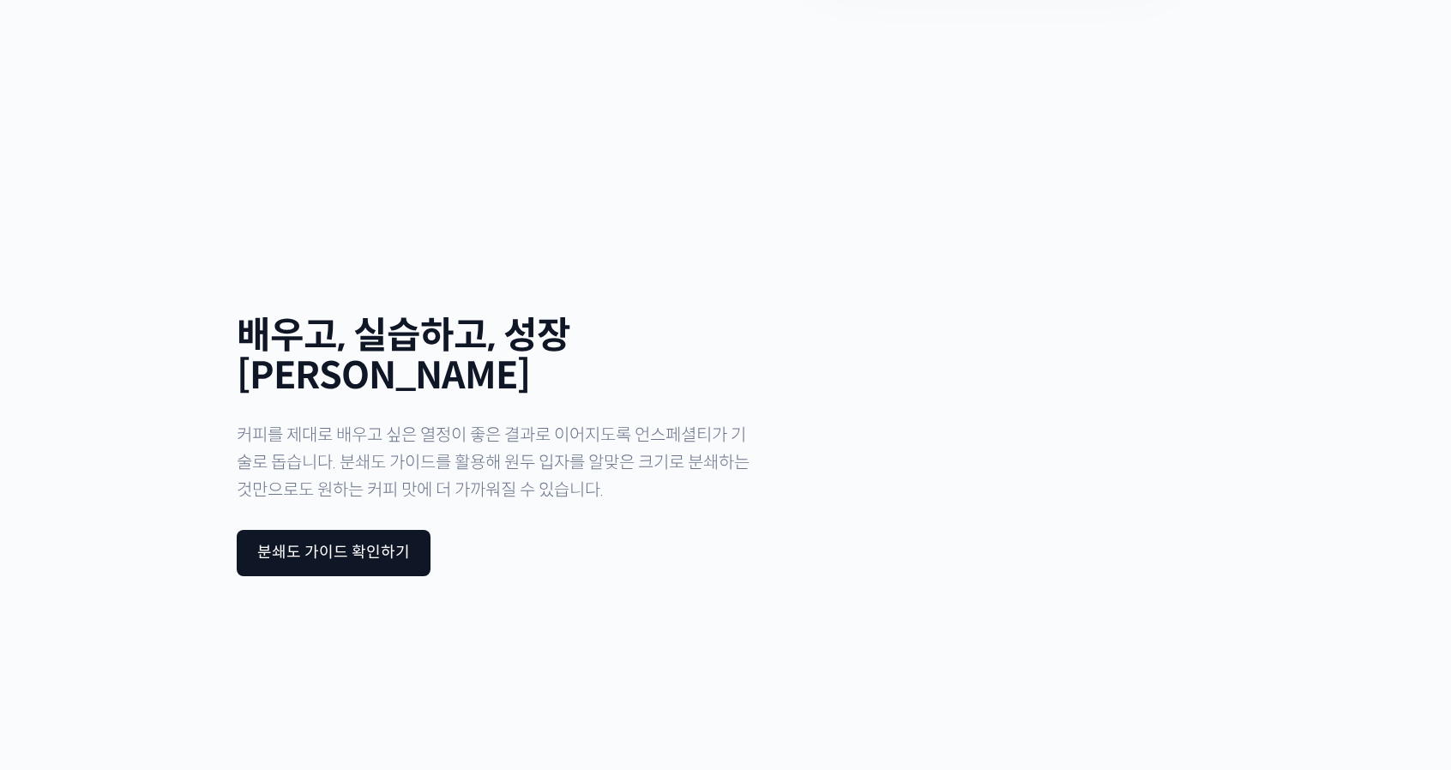
scroll to position [5615, 0]
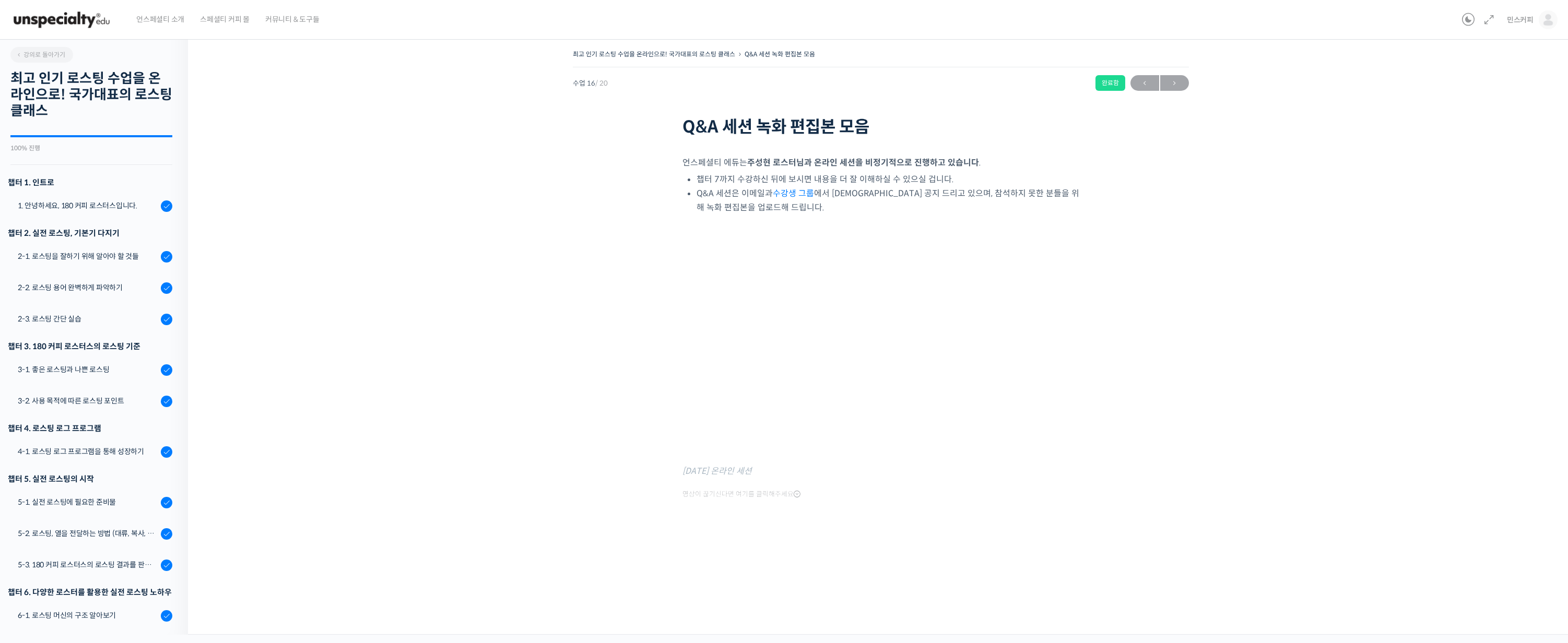
scroll to position [235, 0]
